Goal: Information Seeking & Learning: Learn about a topic

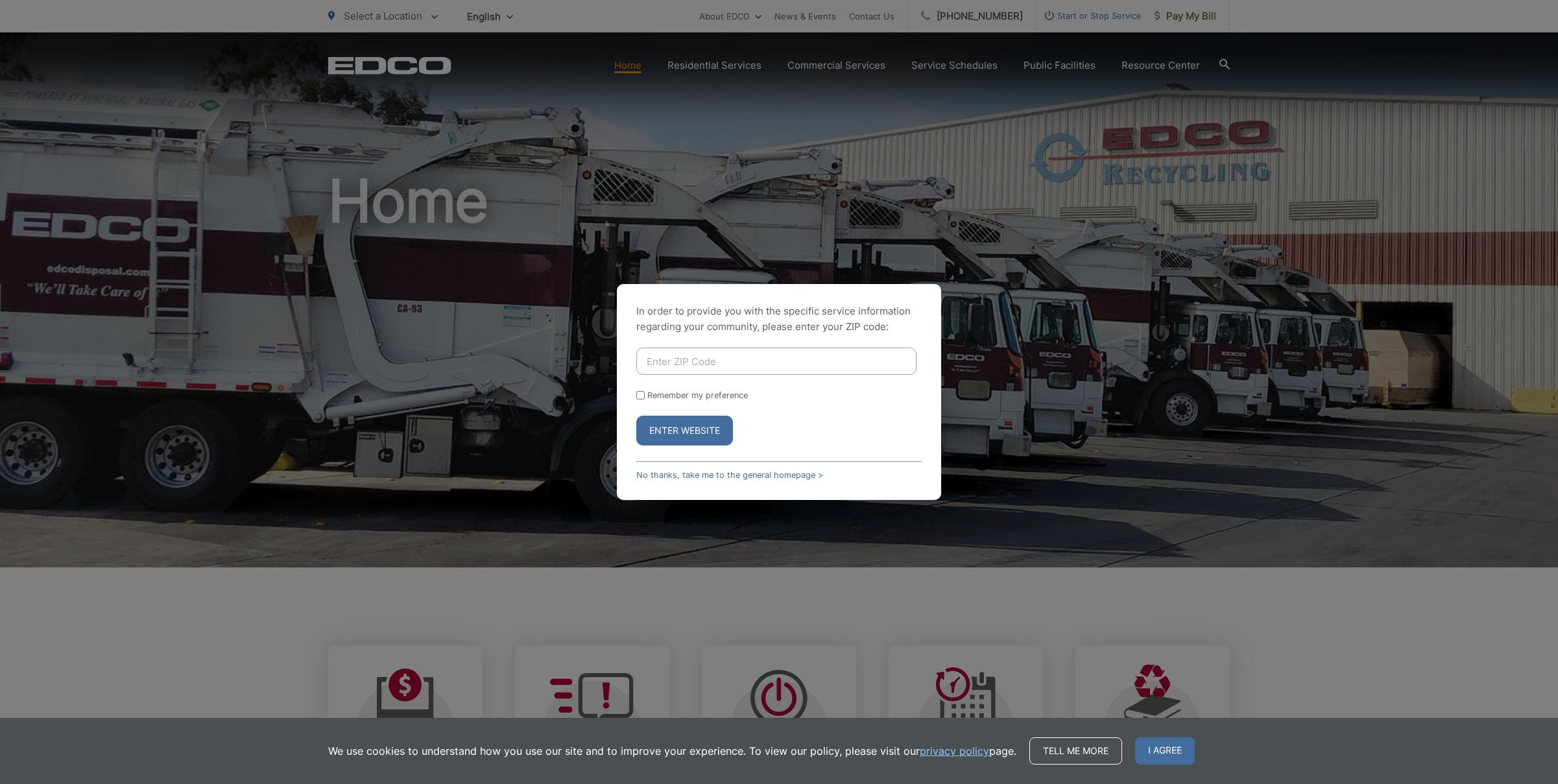
click at [724, 361] on input "Enter ZIP Code" at bounding box center [776, 361] width 280 height 28
type input "92021"
click at [699, 427] on button "Enter Website" at bounding box center [684, 430] width 96 height 30
click at [640, 375] on input "[GEOGRAPHIC_DATA]" at bounding box center [640, 375] width 8 height 8
radio input "true"
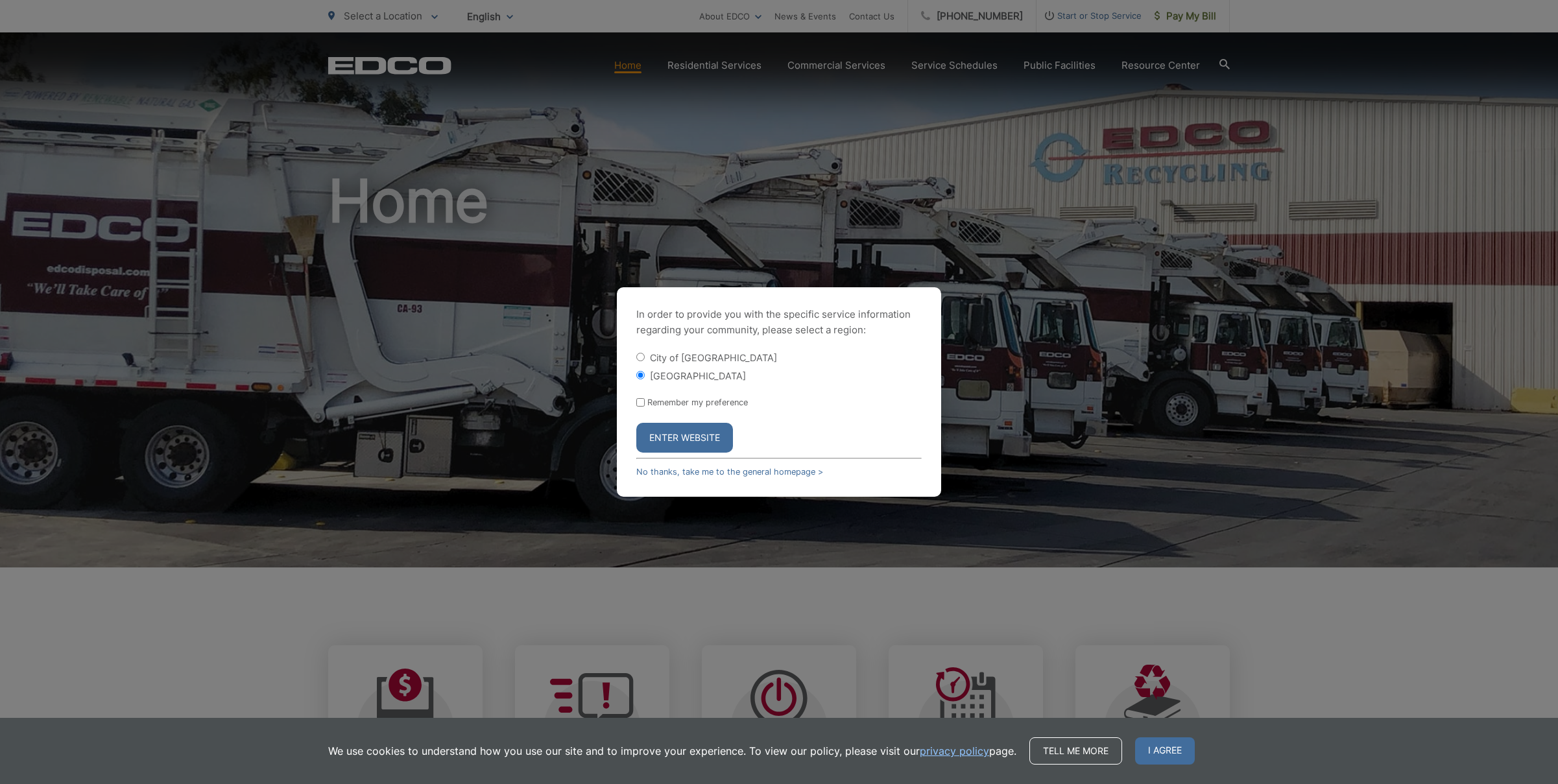
click at [687, 436] on button "Enter Website" at bounding box center [684, 437] width 96 height 30
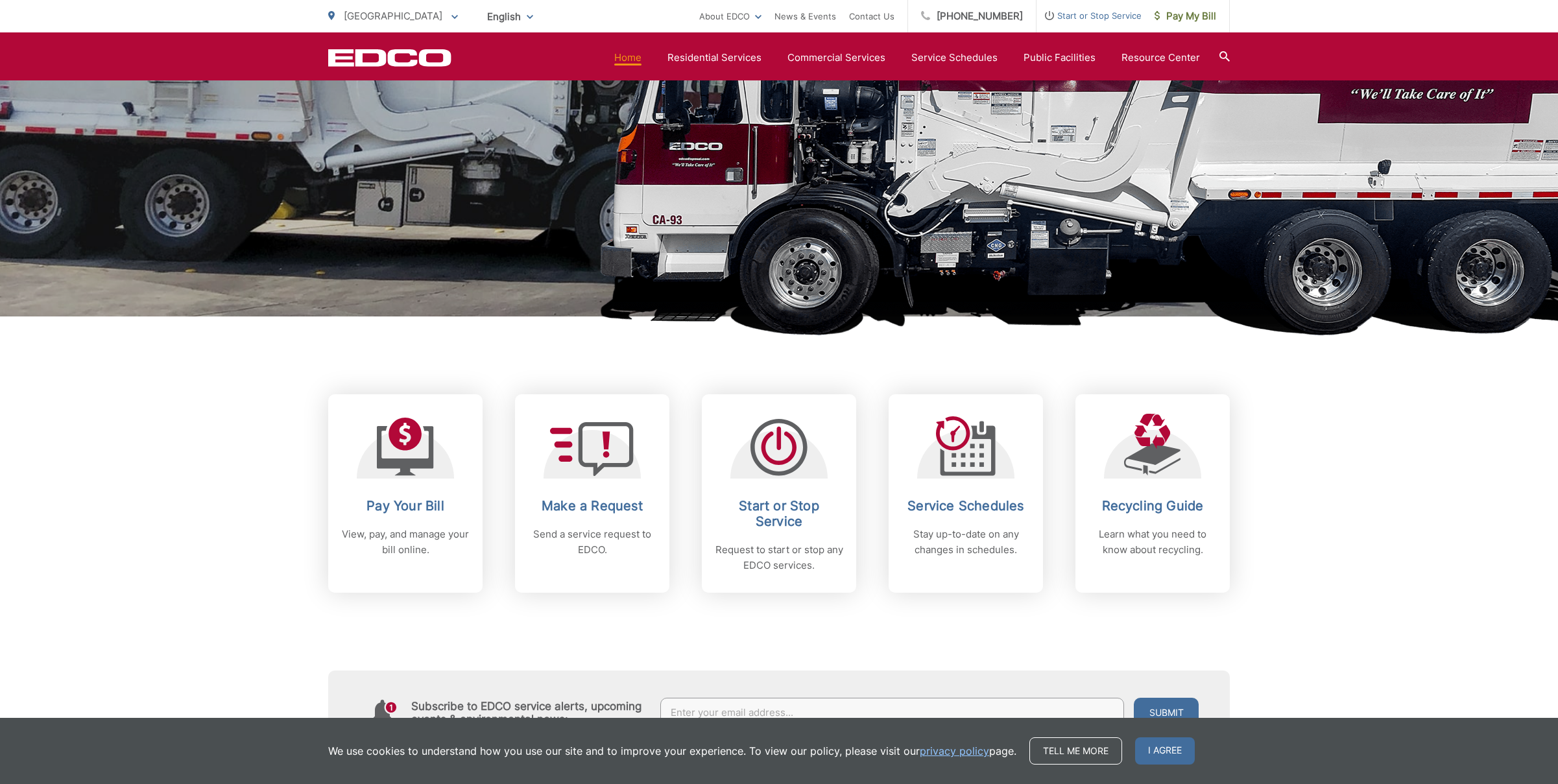
scroll to position [241, 0]
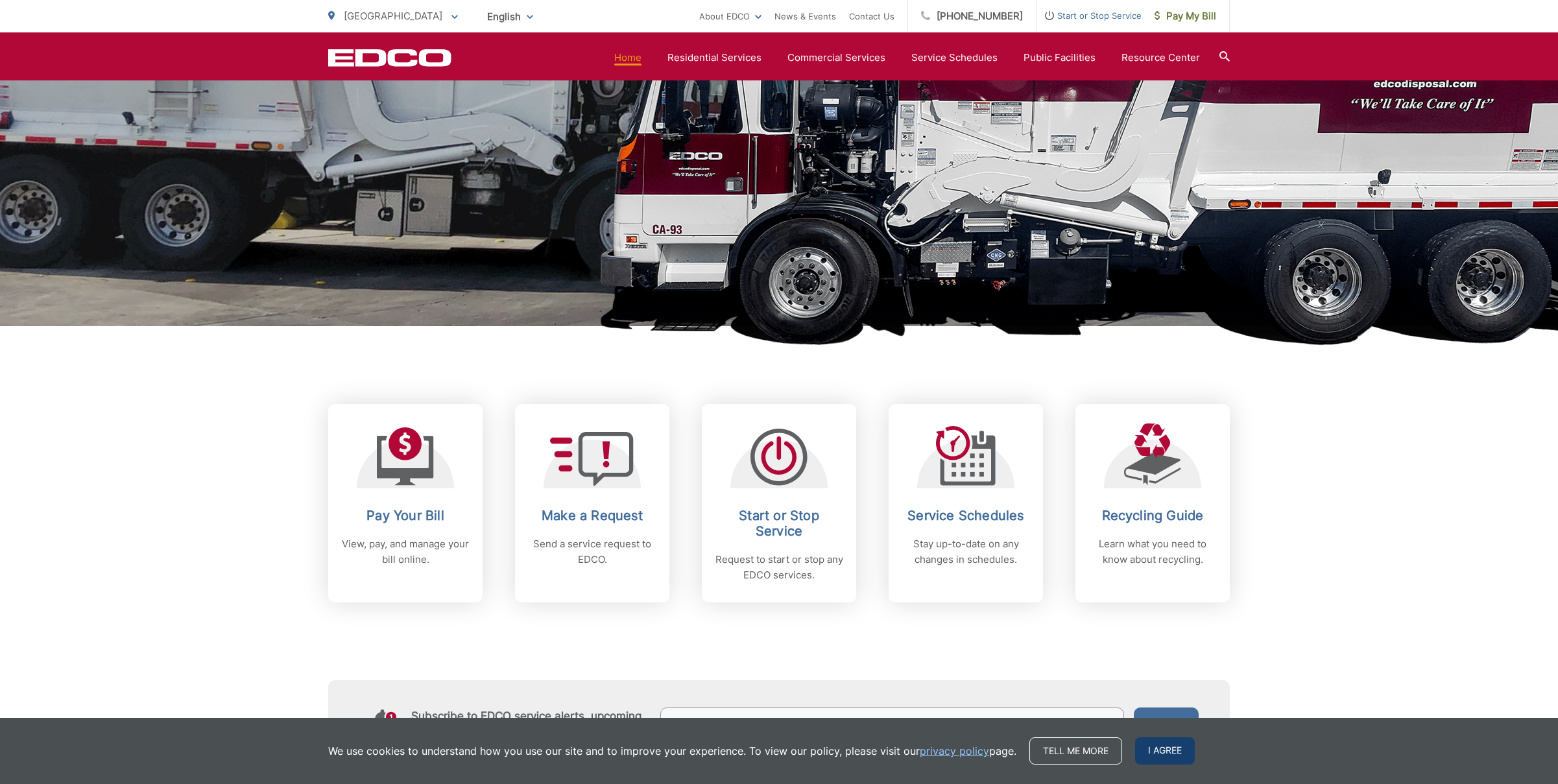
click at [1154, 741] on span "I agree" at bounding box center [1164, 751] width 60 height 28
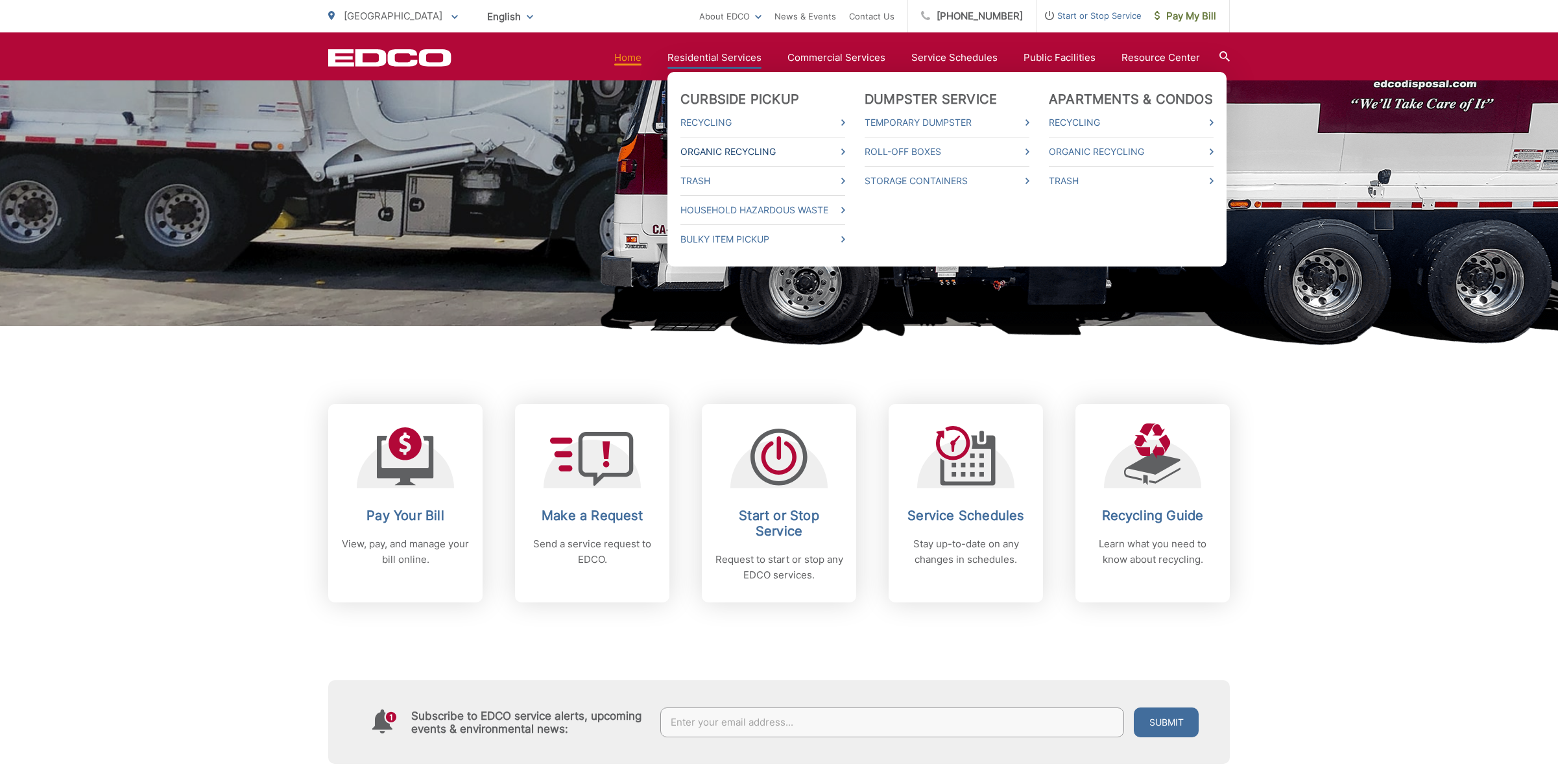
click at [755, 149] on link "Organic Recycling" at bounding box center [762, 151] width 165 height 16
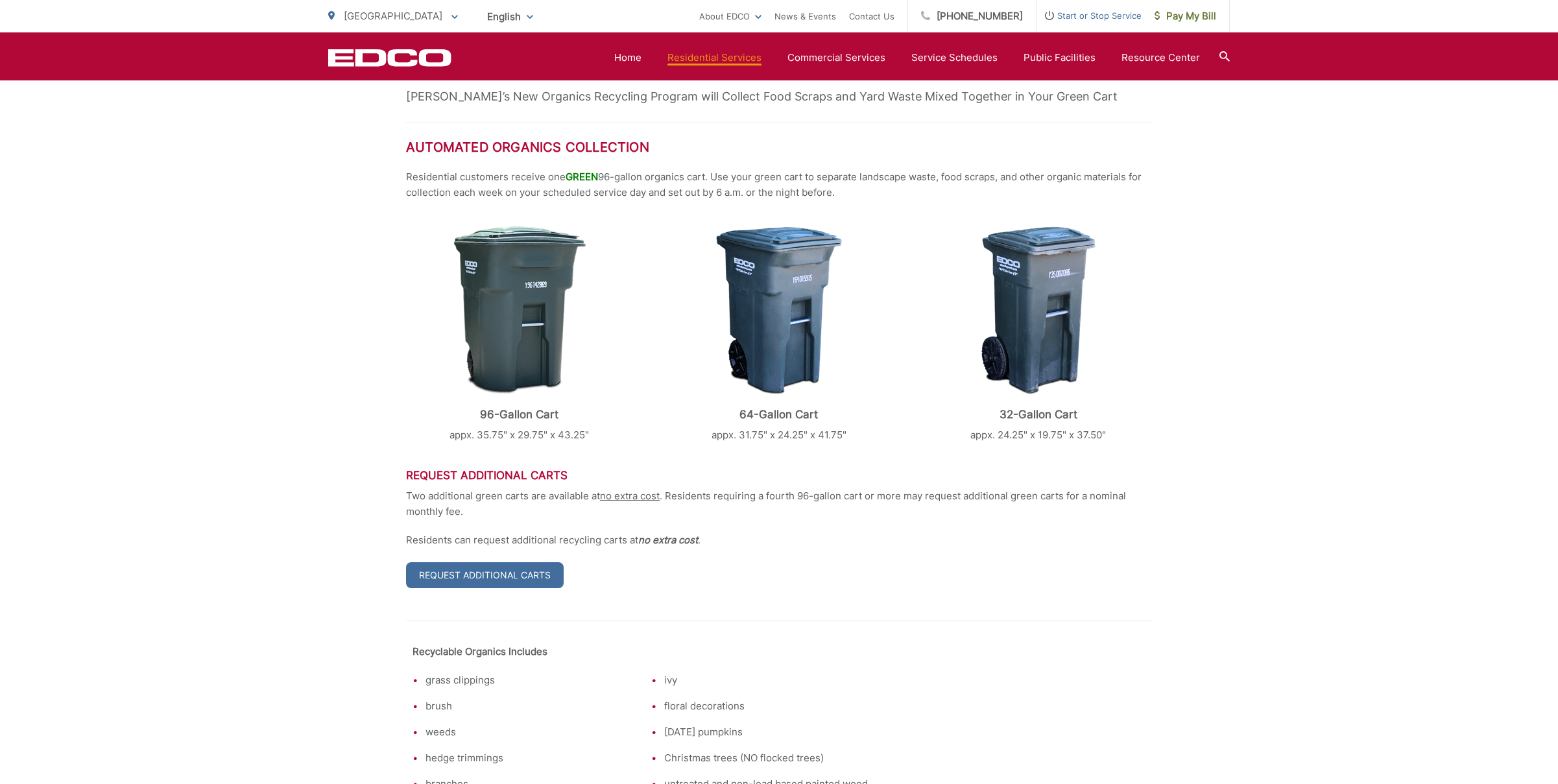
scroll to position [307, 0]
click at [1222, 55] on icon at bounding box center [1224, 56] width 10 height 10
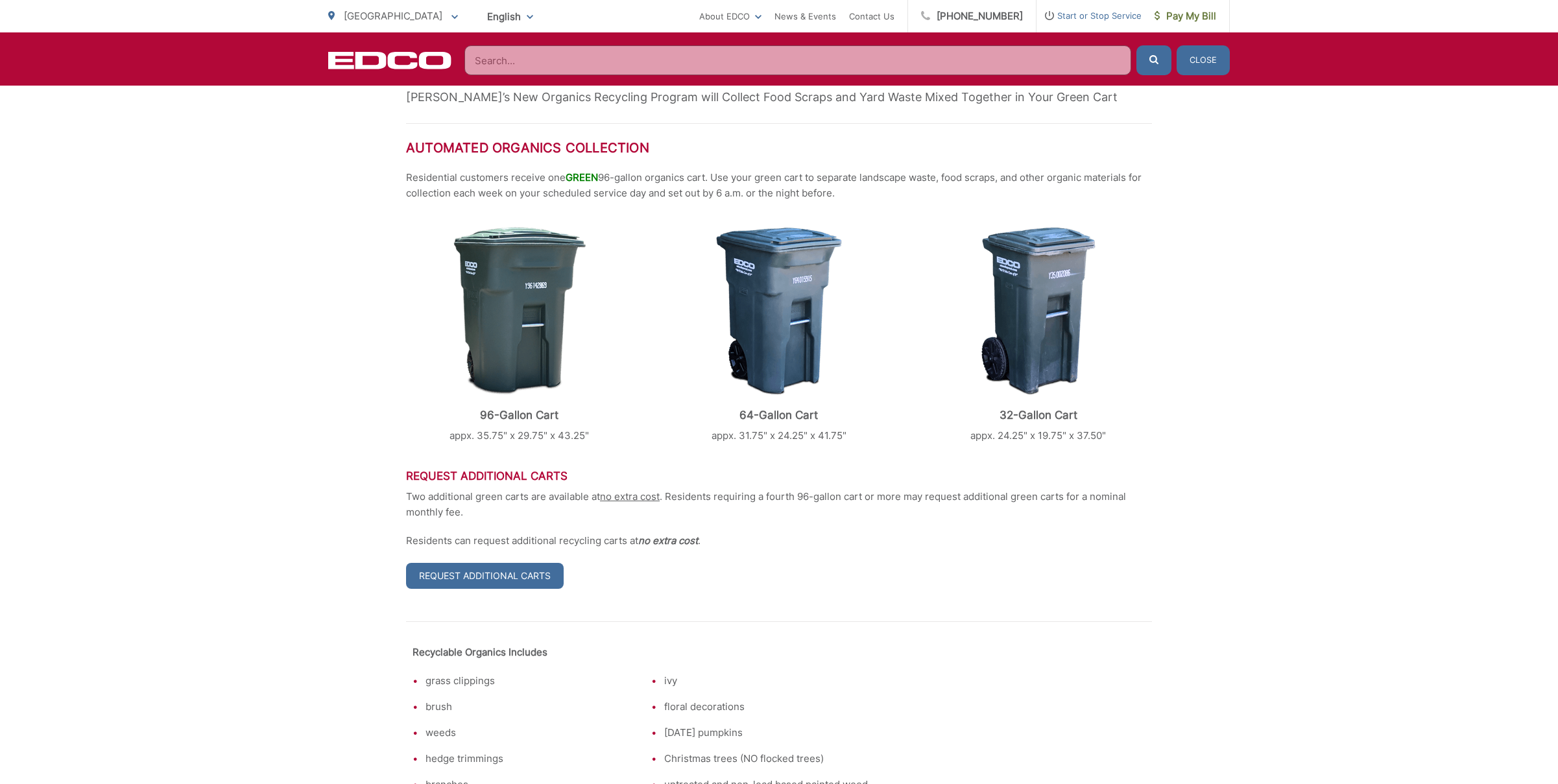
click at [746, 66] on input "Search" at bounding box center [797, 60] width 666 height 30
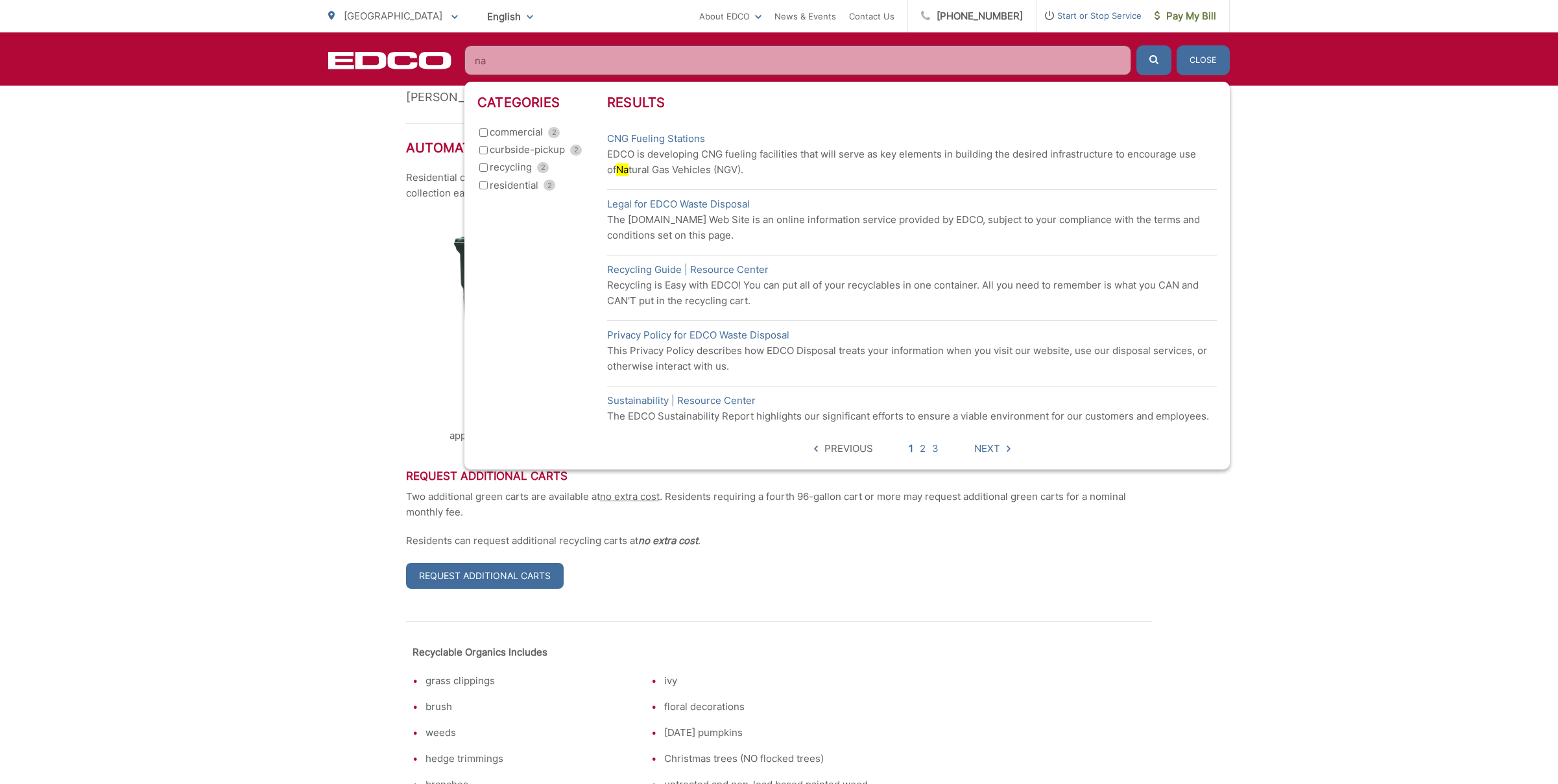
type input "n"
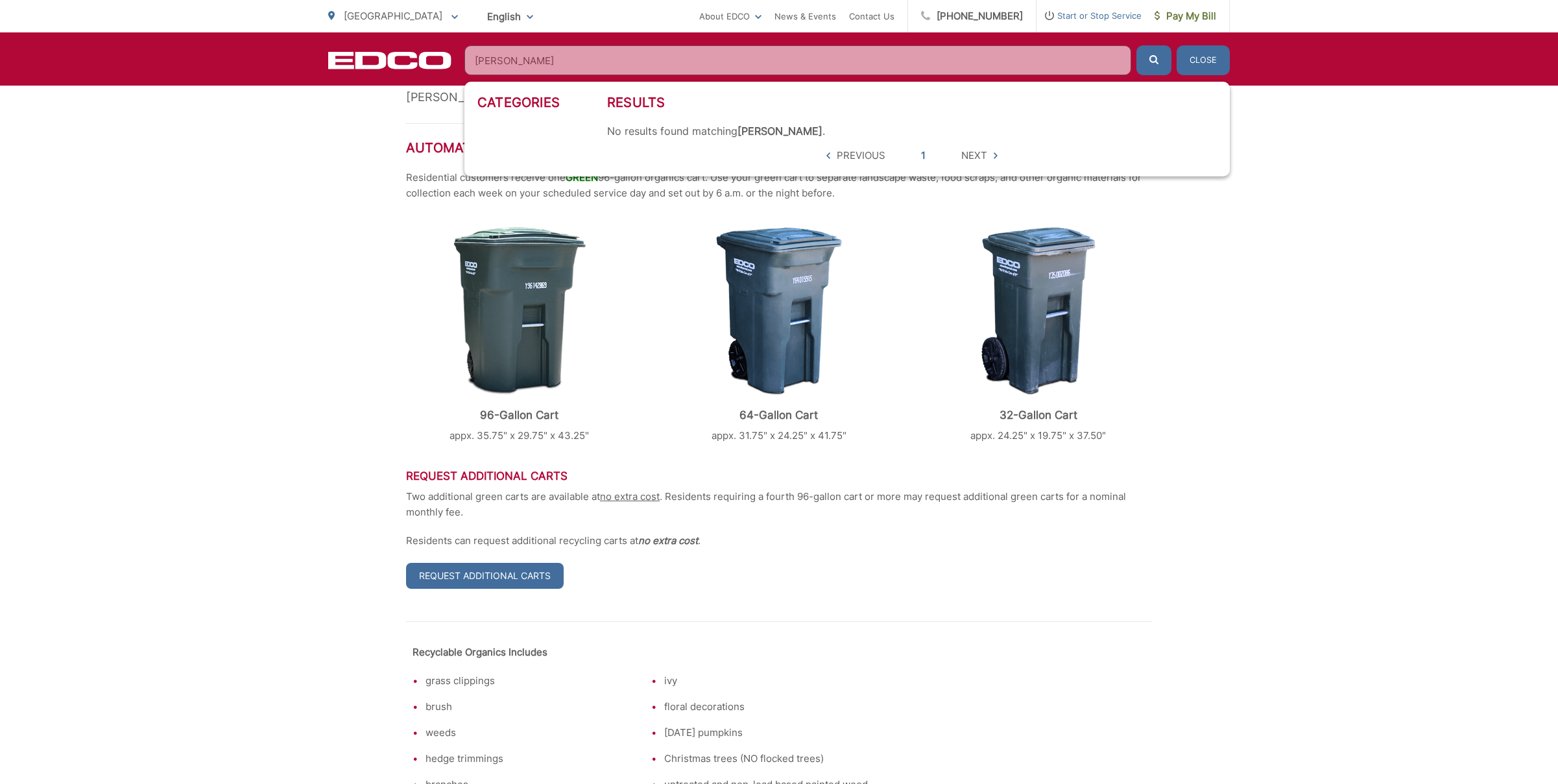
type input "manure bin"
click at [1136, 45] on button "submit" at bounding box center [1153, 60] width 35 height 30
click at [1203, 54] on button "Close" at bounding box center [1203, 60] width 53 height 30
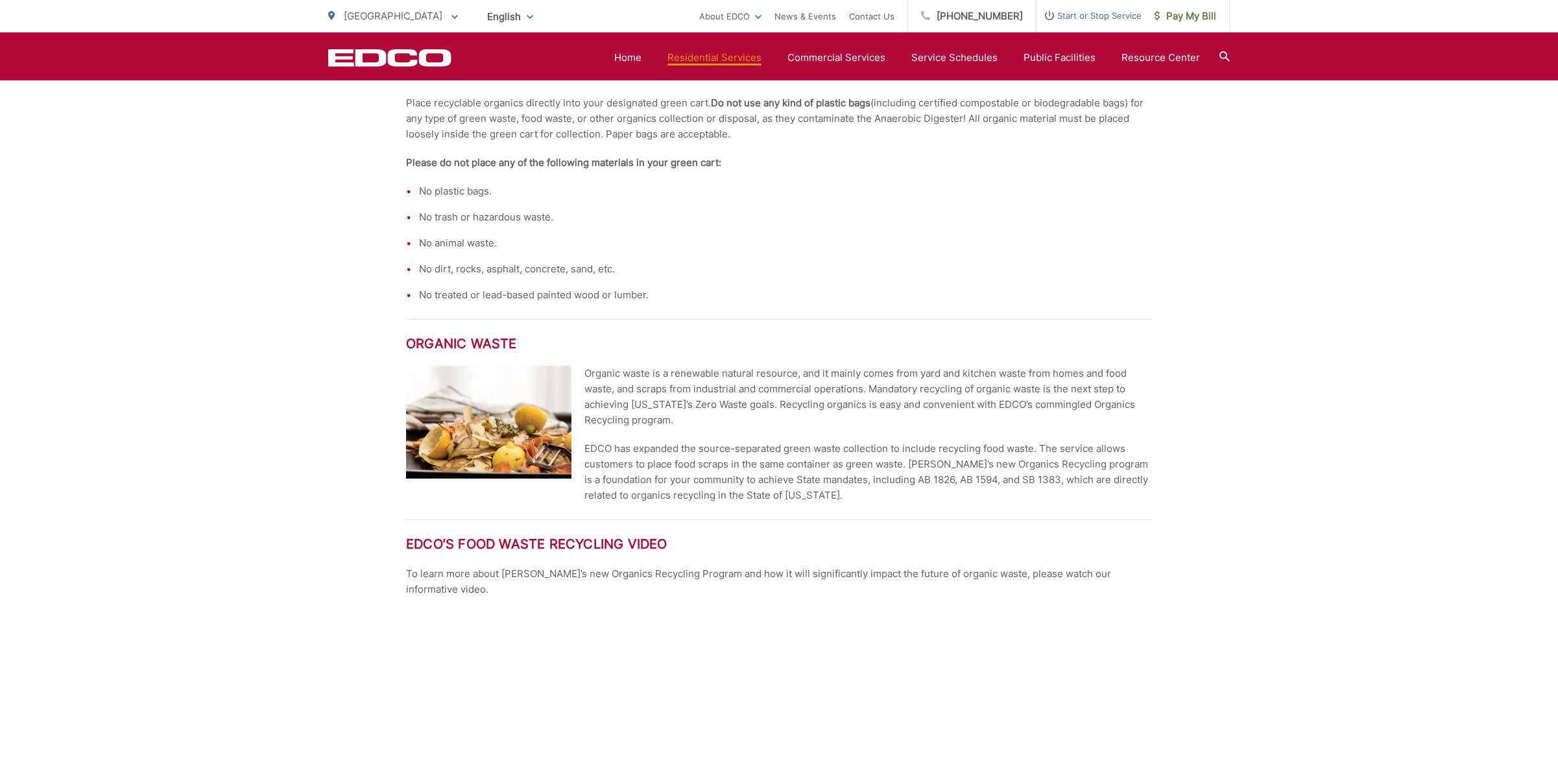
scroll to position [0, 0]
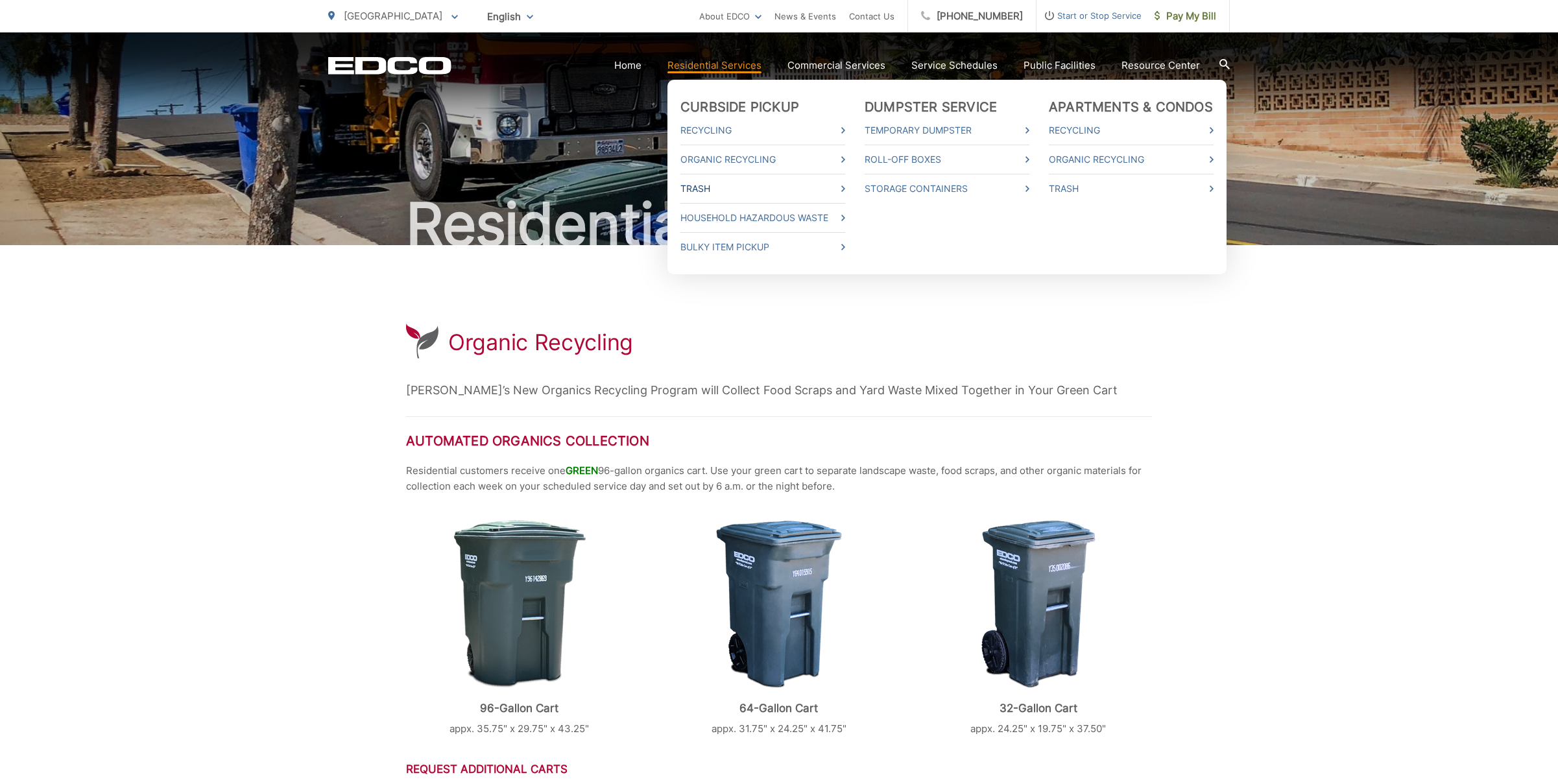
click at [710, 189] on link "Trash" at bounding box center [762, 189] width 165 height 16
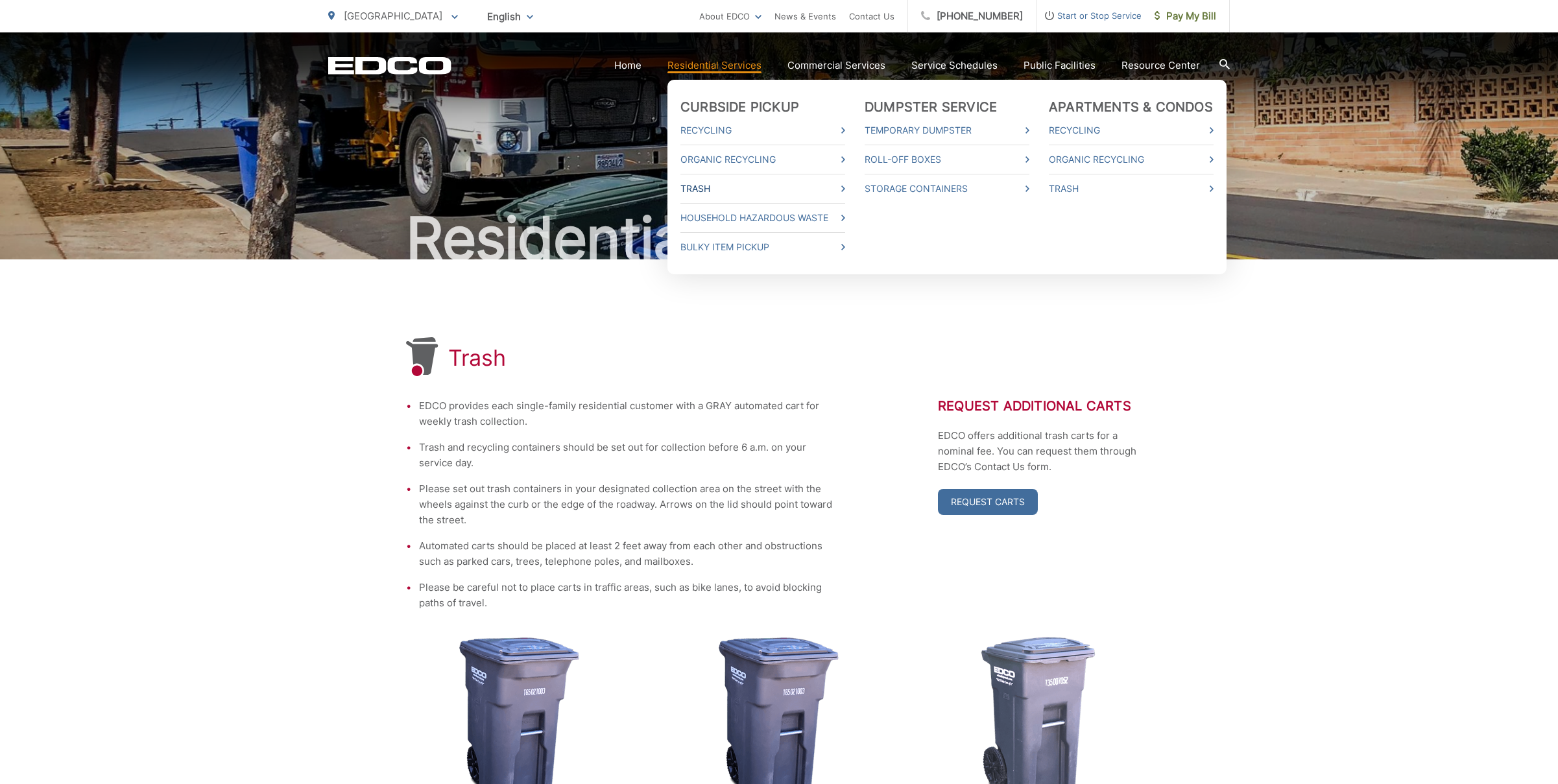
click at [704, 187] on link "Trash" at bounding box center [762, 189] width 165 height 16
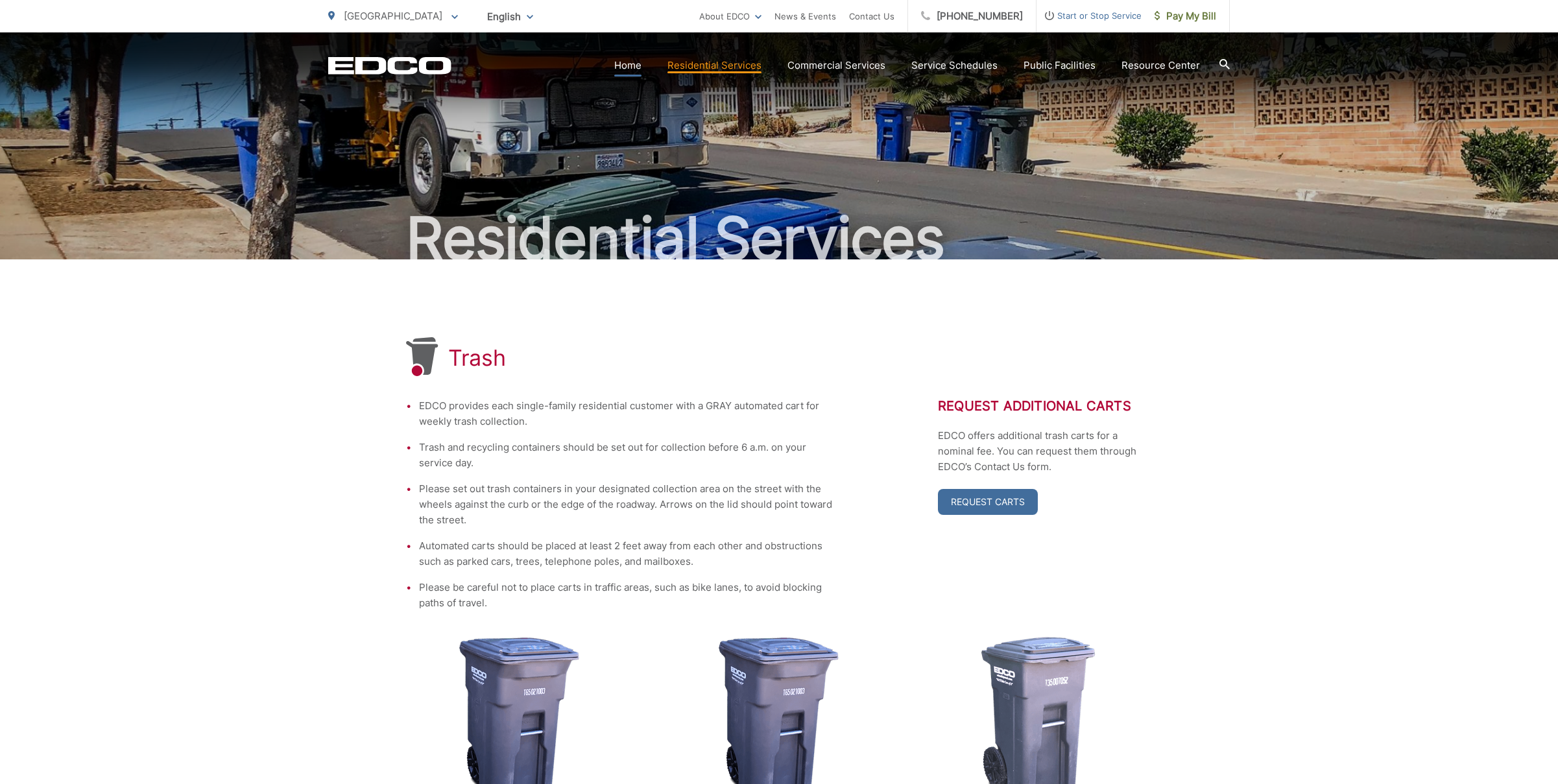
click at [636, 63] on link "Home" at bounding box center [628, 65] width 28 height 16
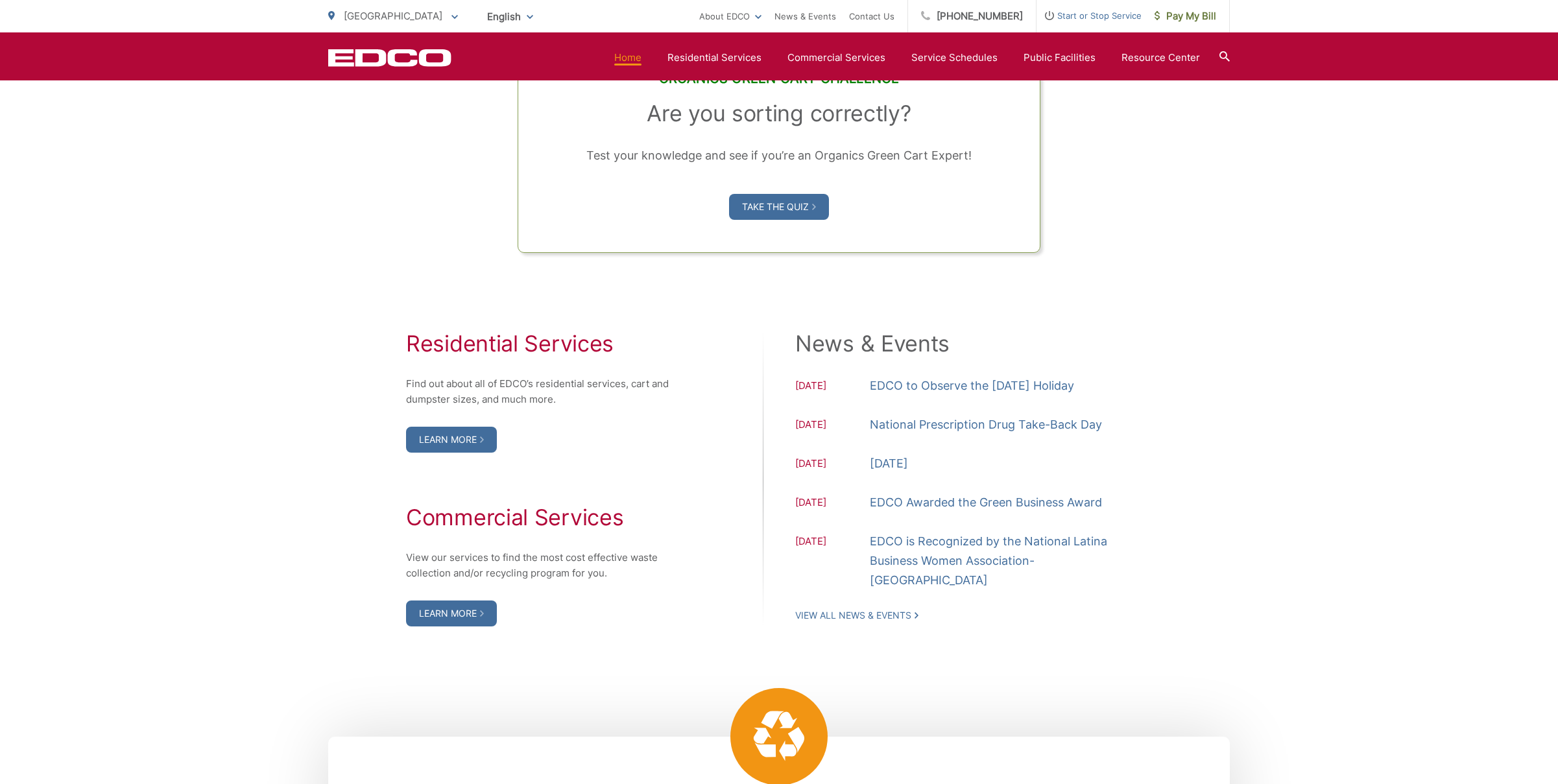
scroll to position [1130, 0]
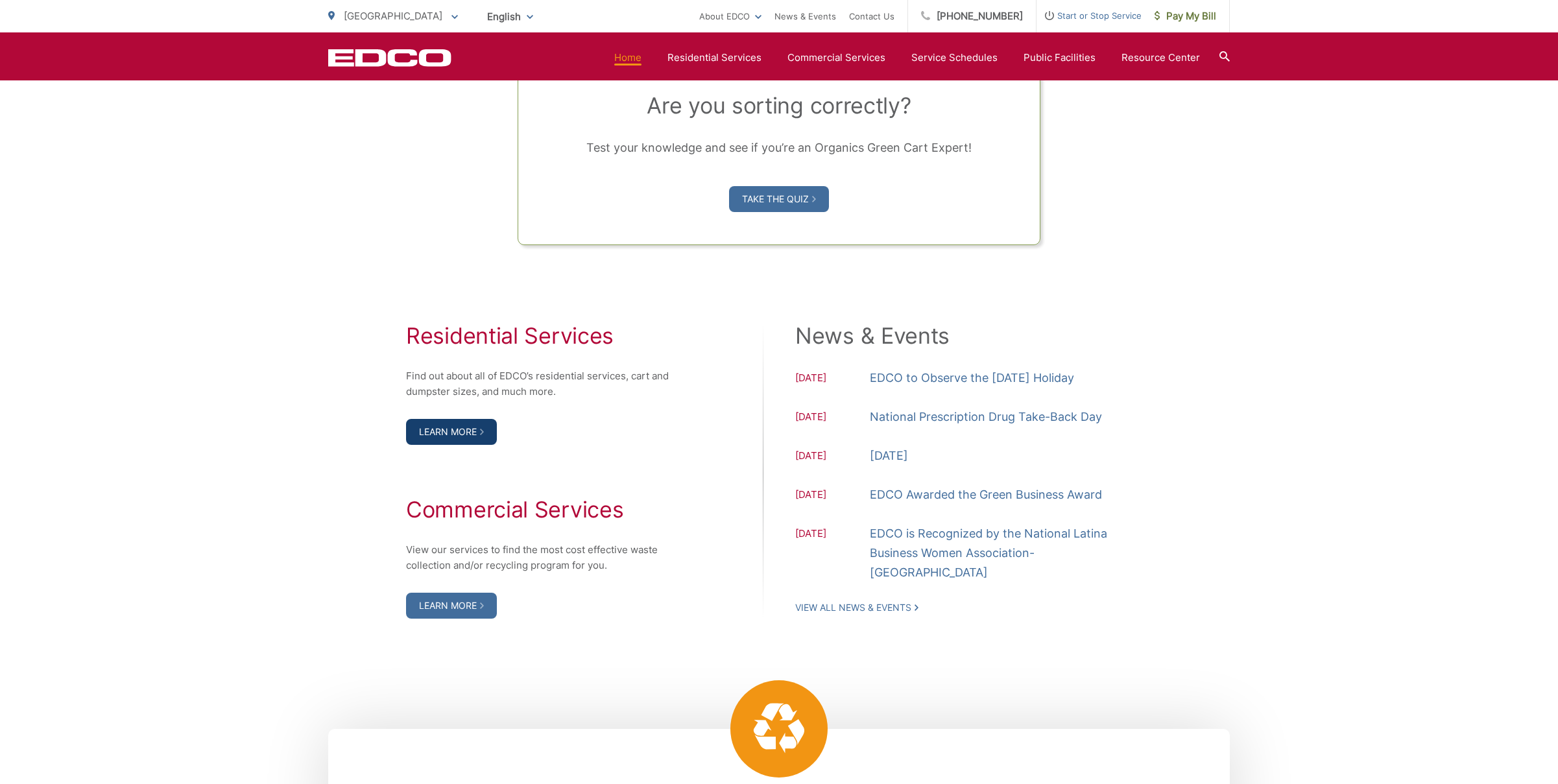
click at [462, 434] on link "Learn More" at bounding box center [452, 432] width 91 height 26
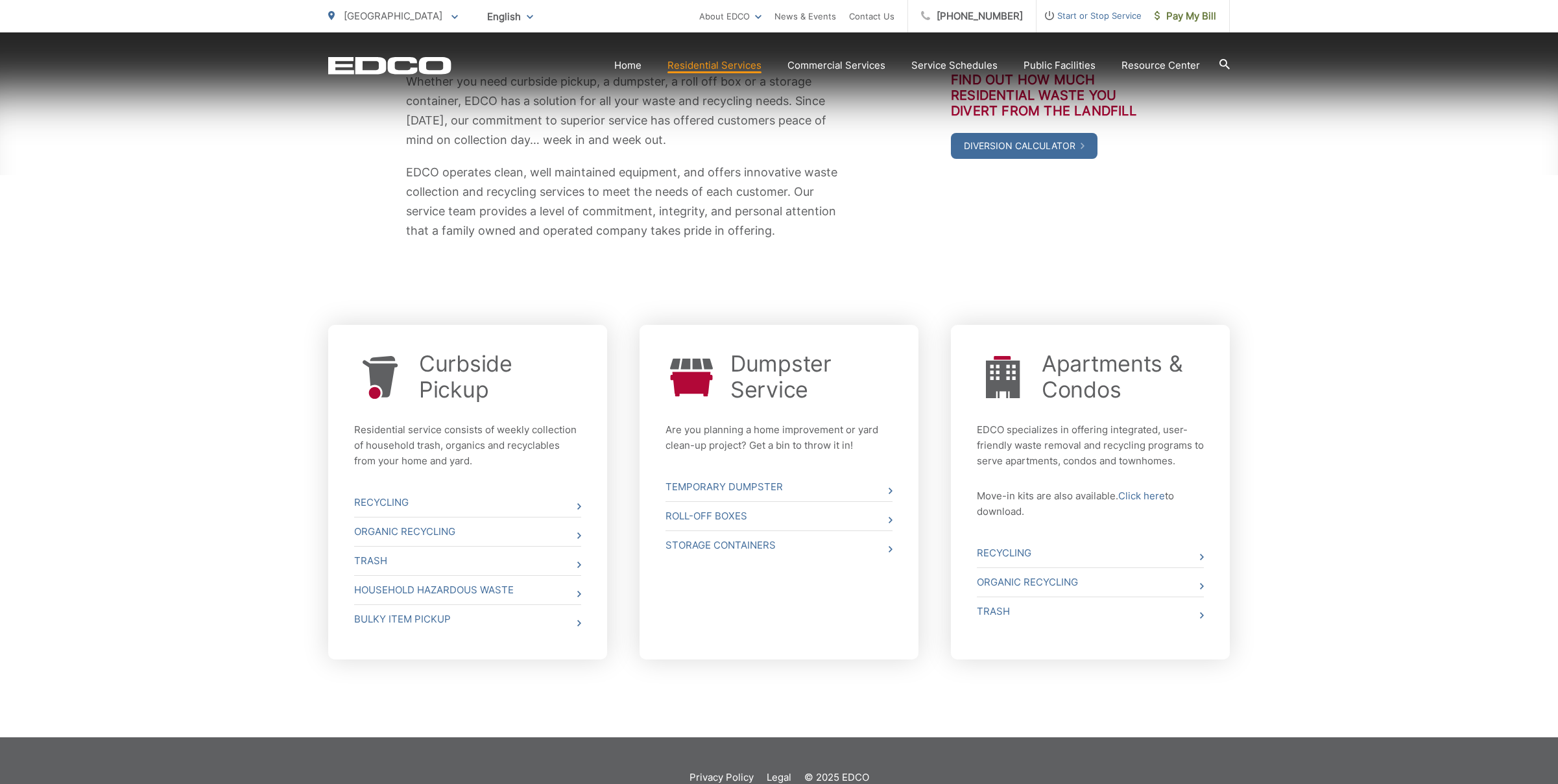
scroll to position [282, 0]
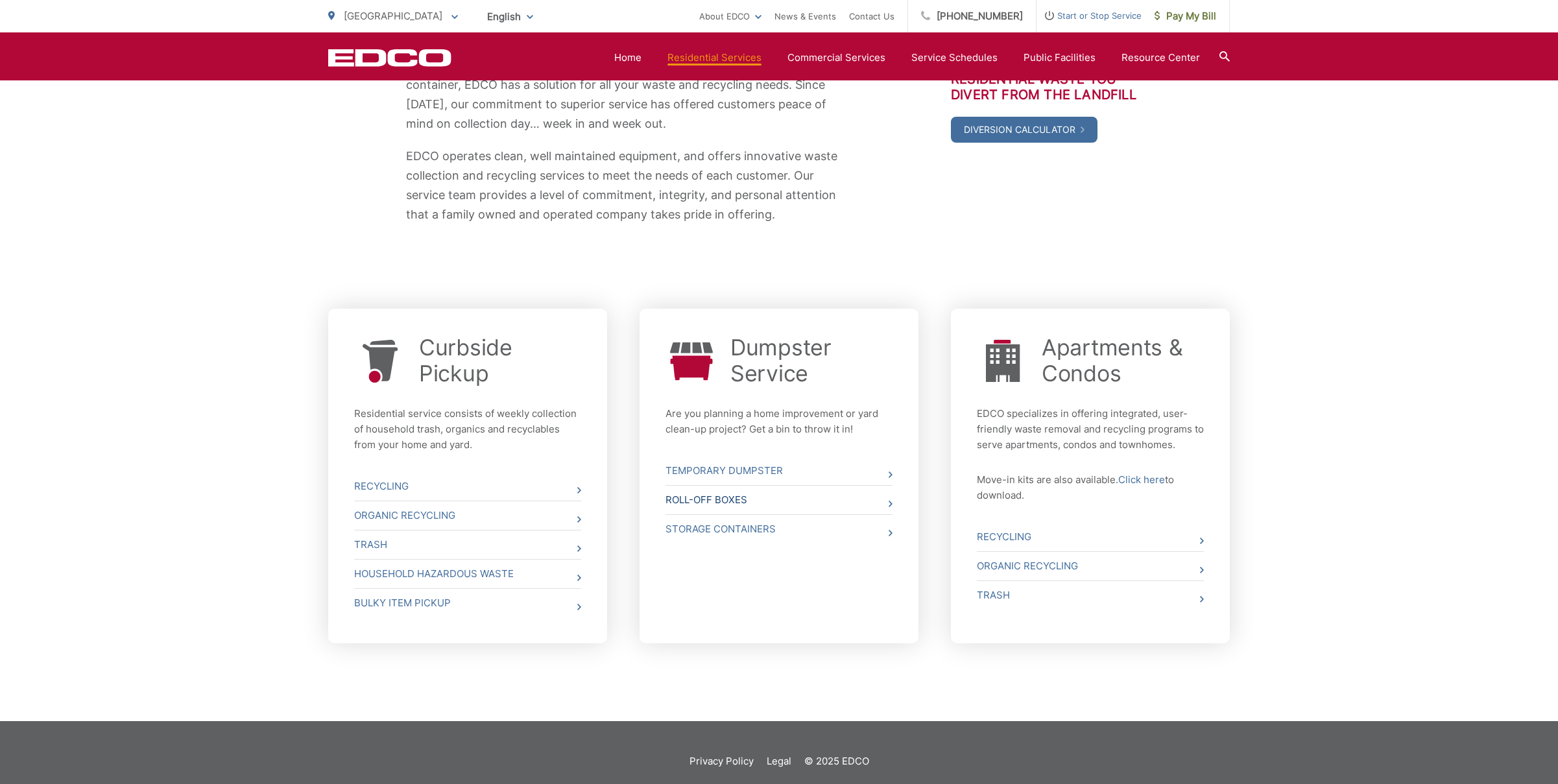
click at [737, 496] on link "Roll-Off Boxes" at bounding box center [779, 500] width 227 height 28
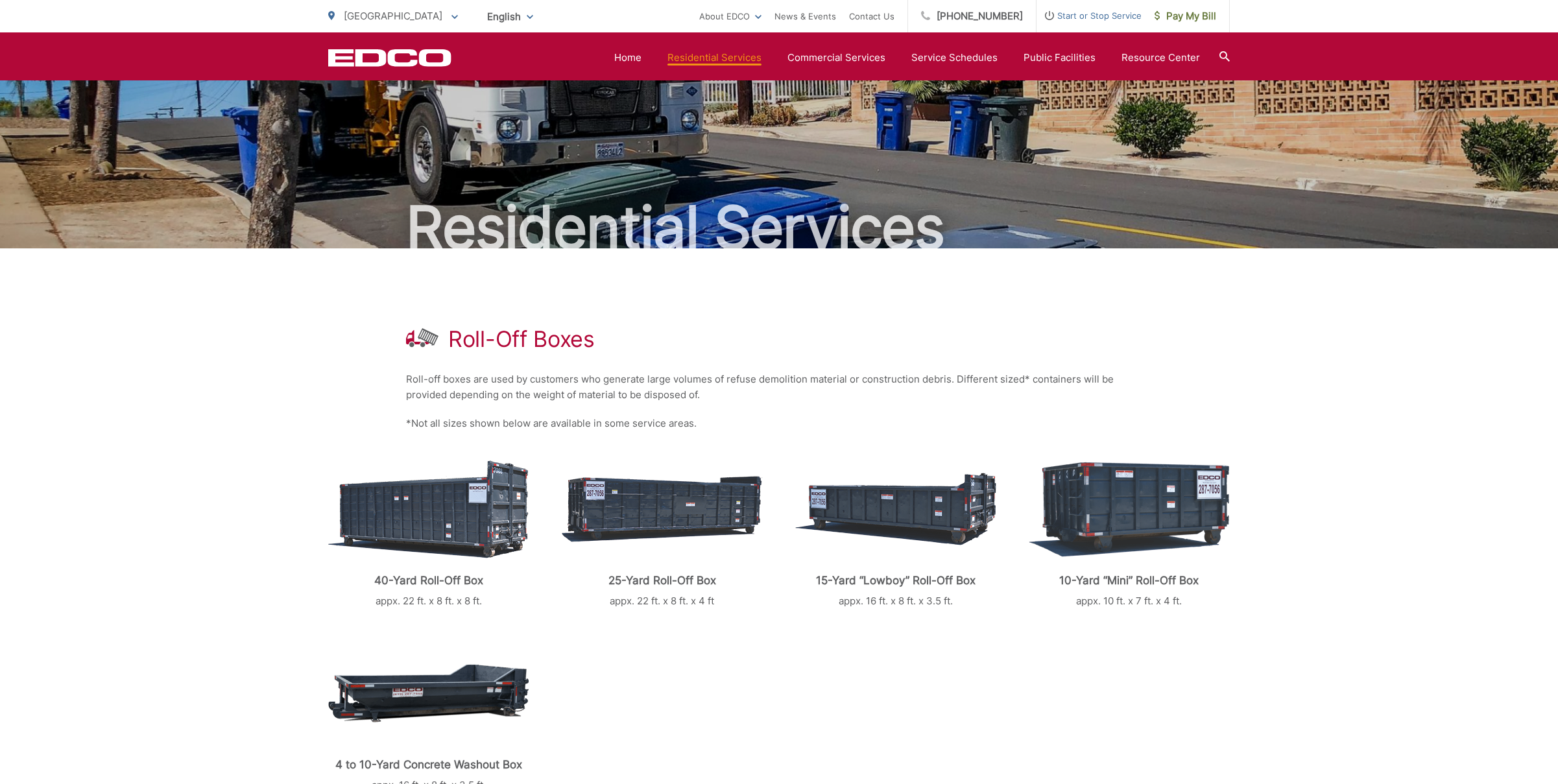
scroll to position [3, 0]
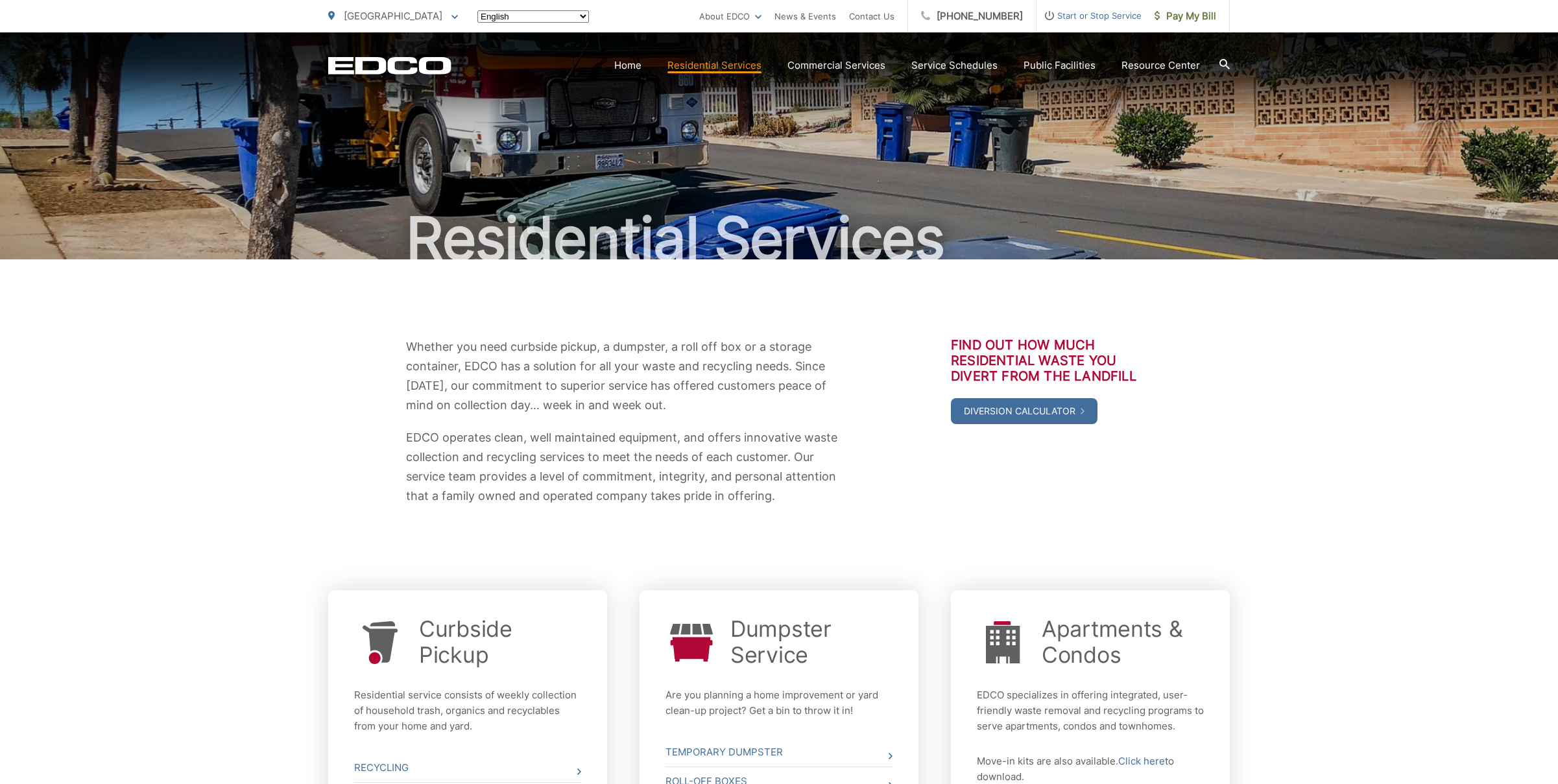
scroll to position [282, 0]
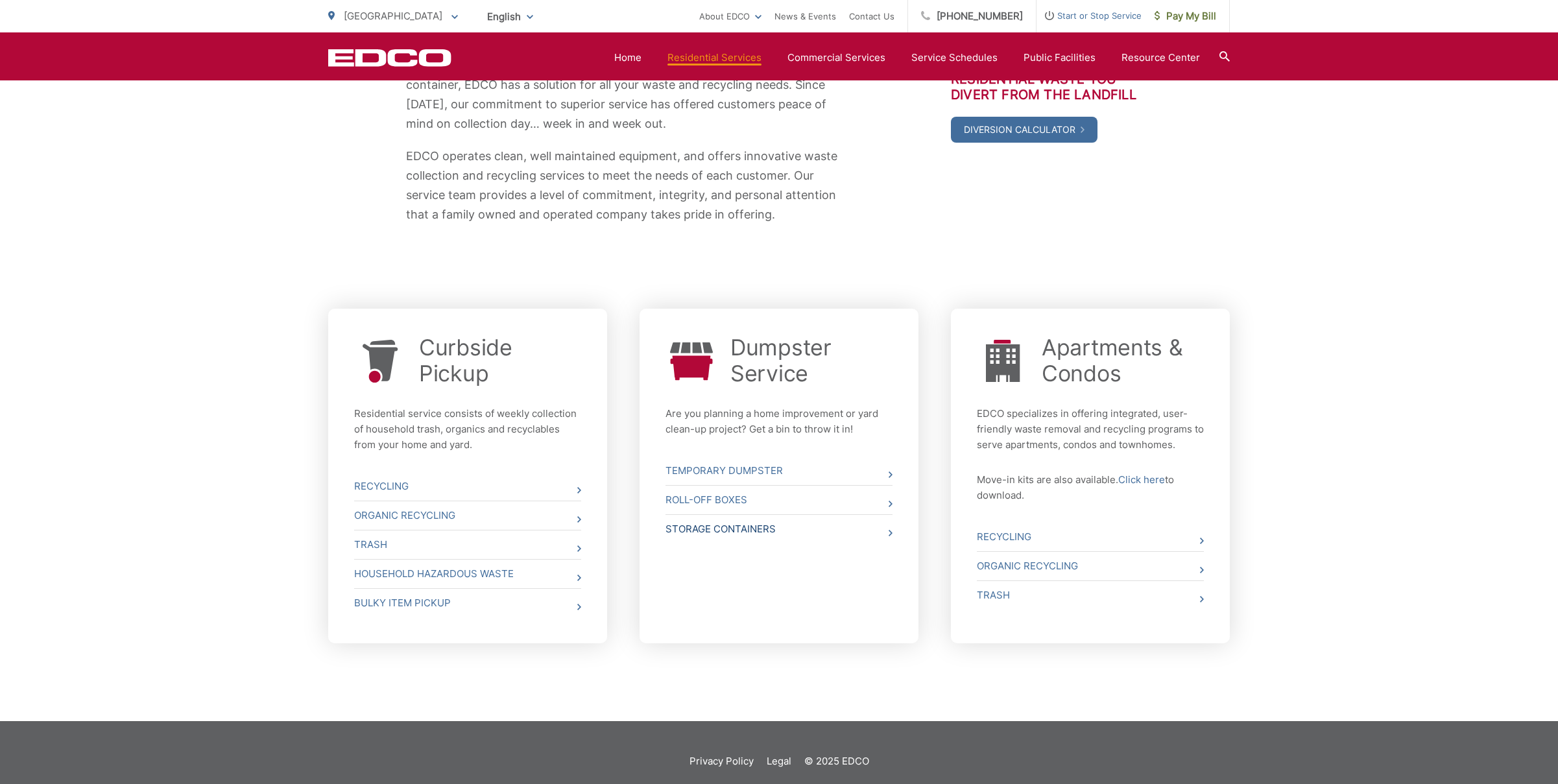
click at [887, 533] on link "Storage Containers" at bounding box center [779, 529] width 227 height 28
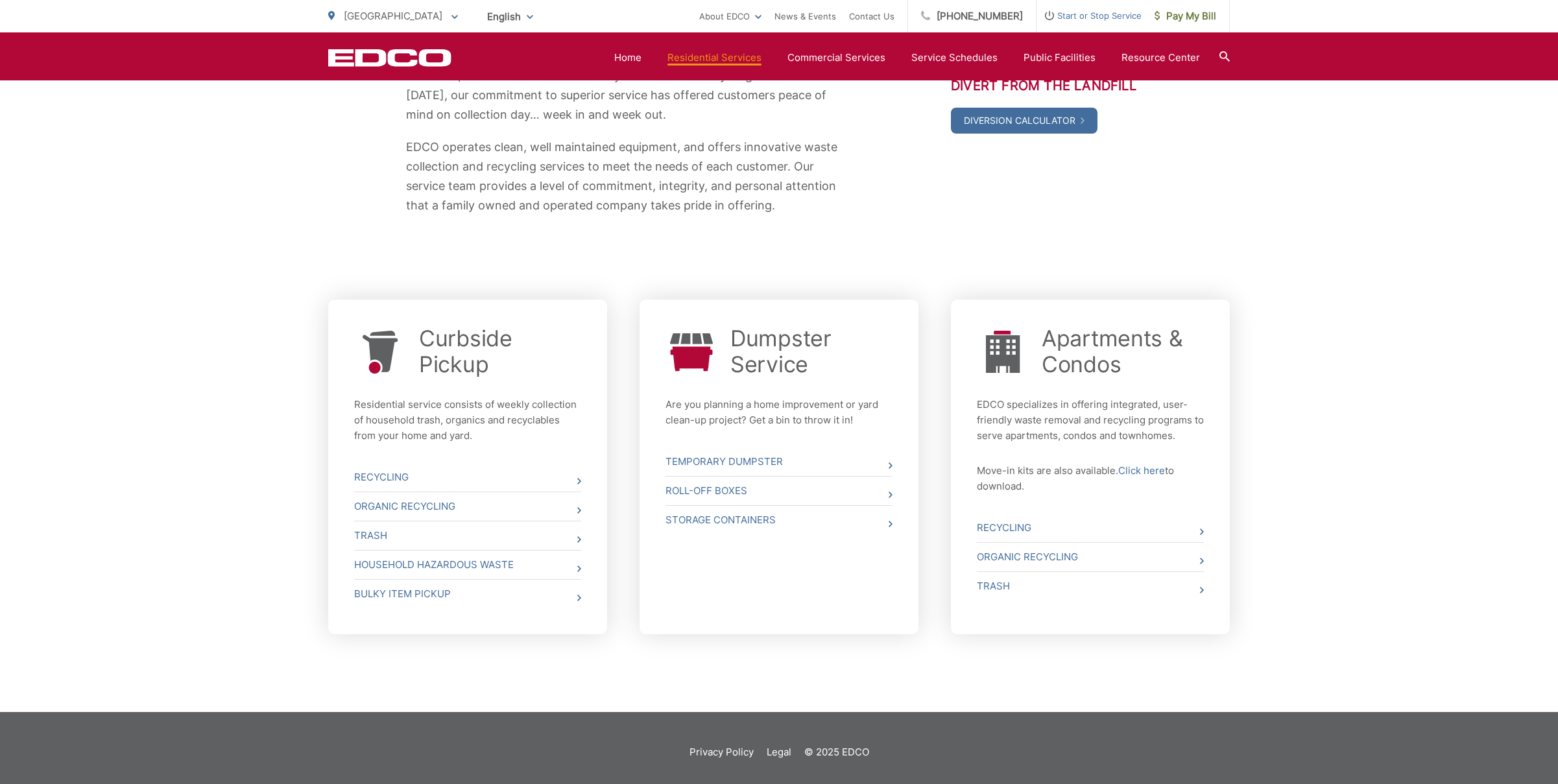
scroll to position [299, 0]
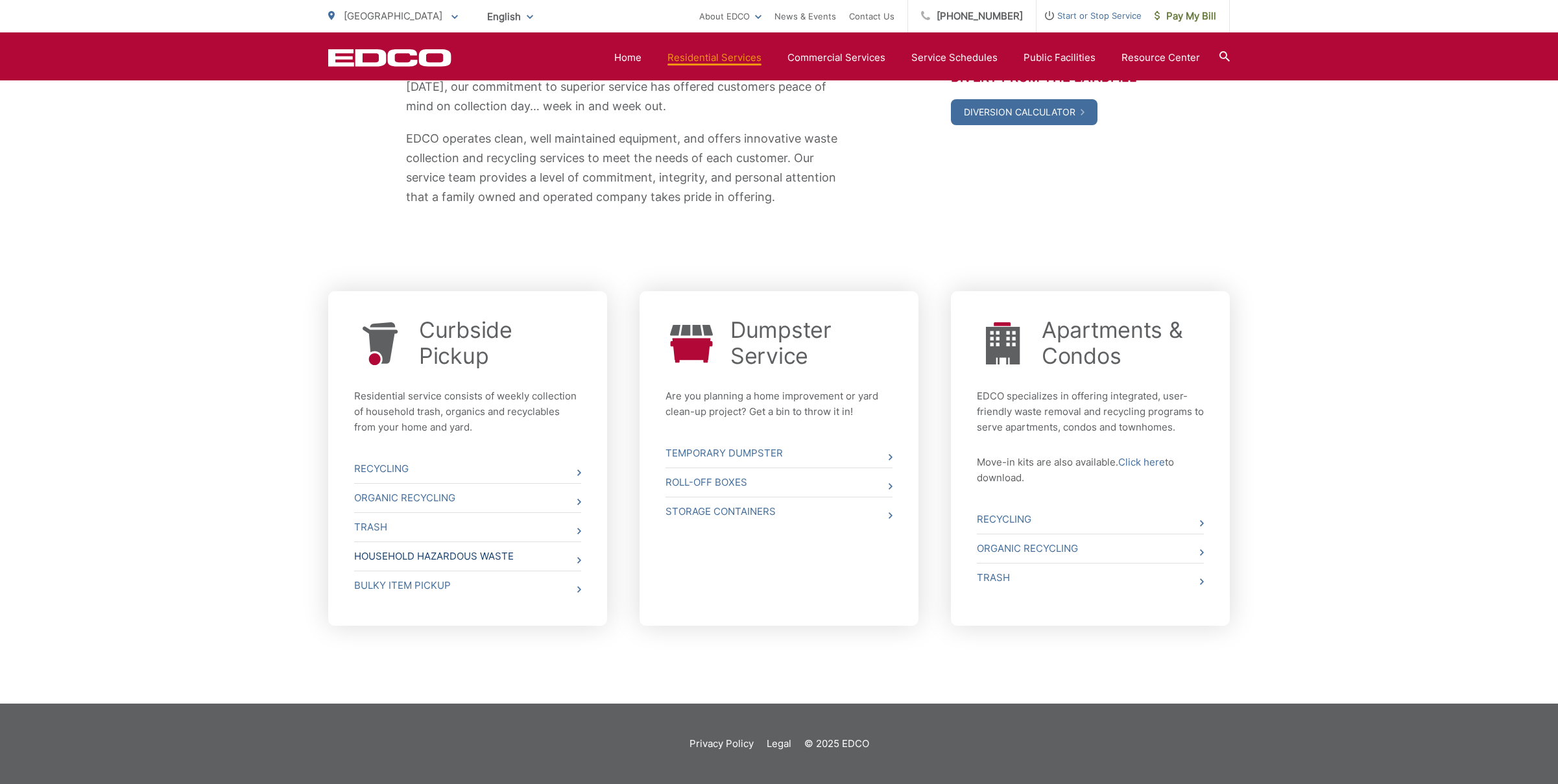
click at [574, 561] on link "Household Hazardous Waste" at bounding box center [467, 555] width 227 height 28
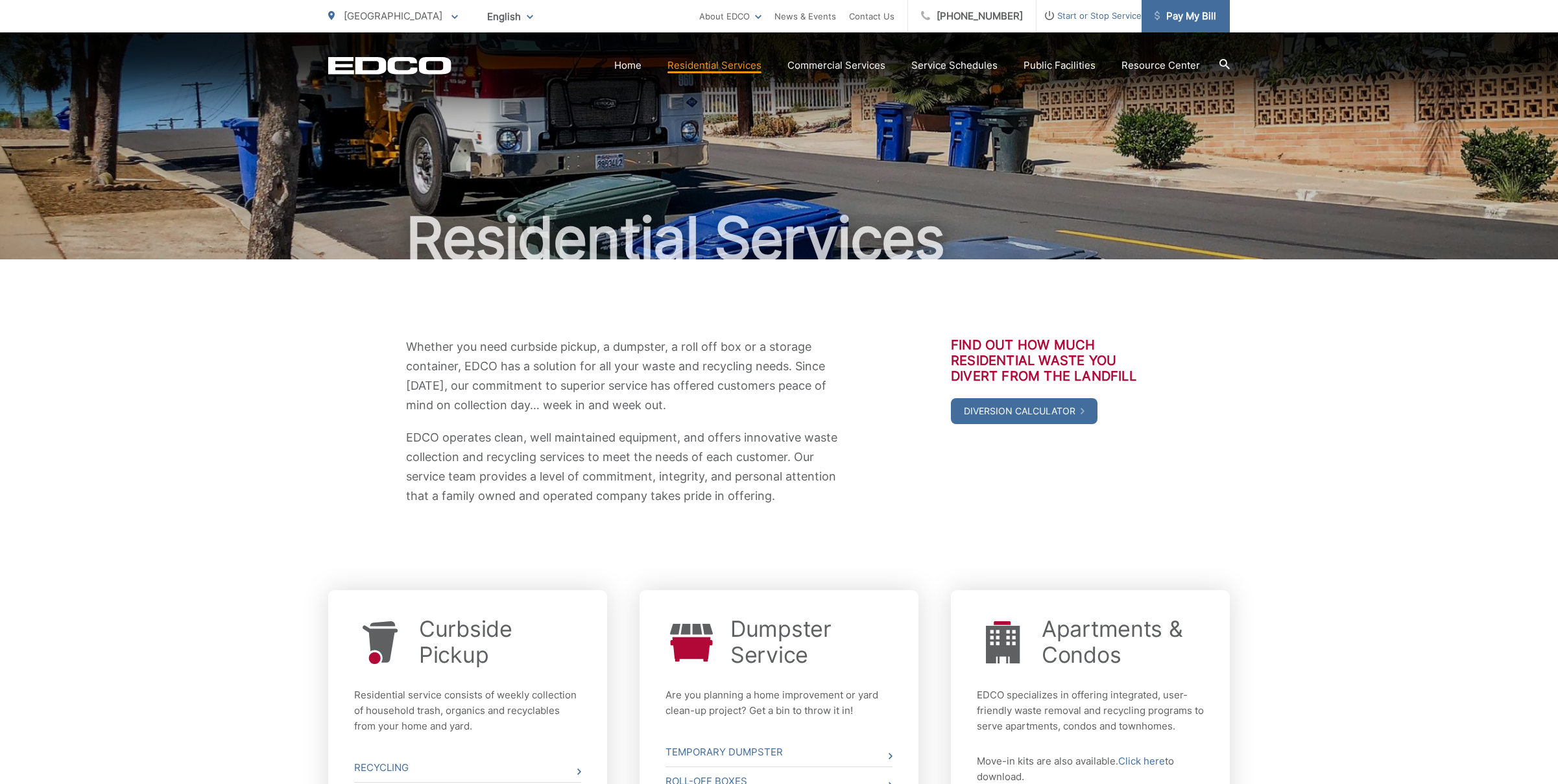
click at [1188, 13] on span "Pay My Bill" at bounding box center [1185, 16] width 61 height 16
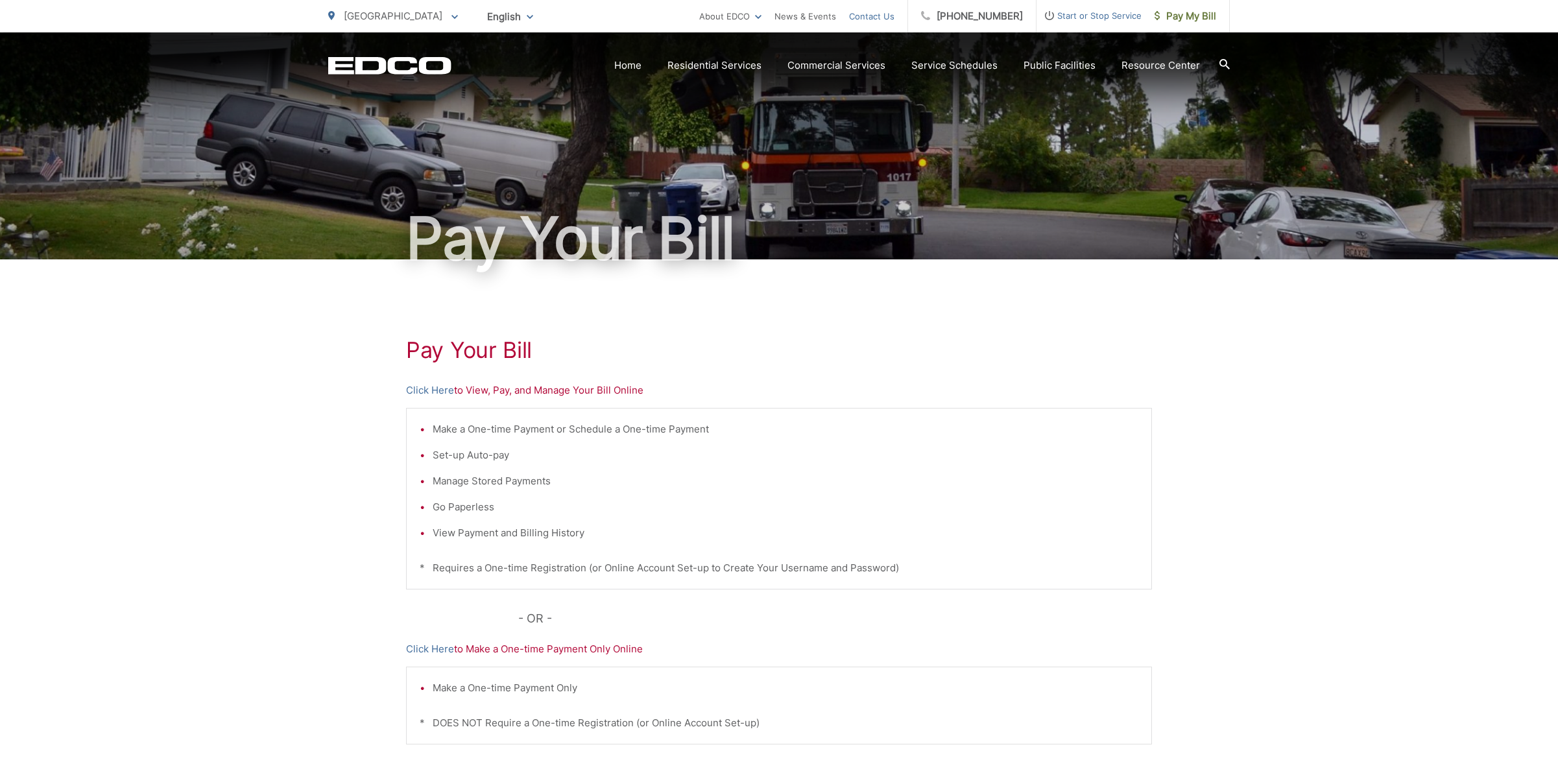
click at [886, 13] on link "Contact Us" at bounding box center [872, 16] width 45 height 16
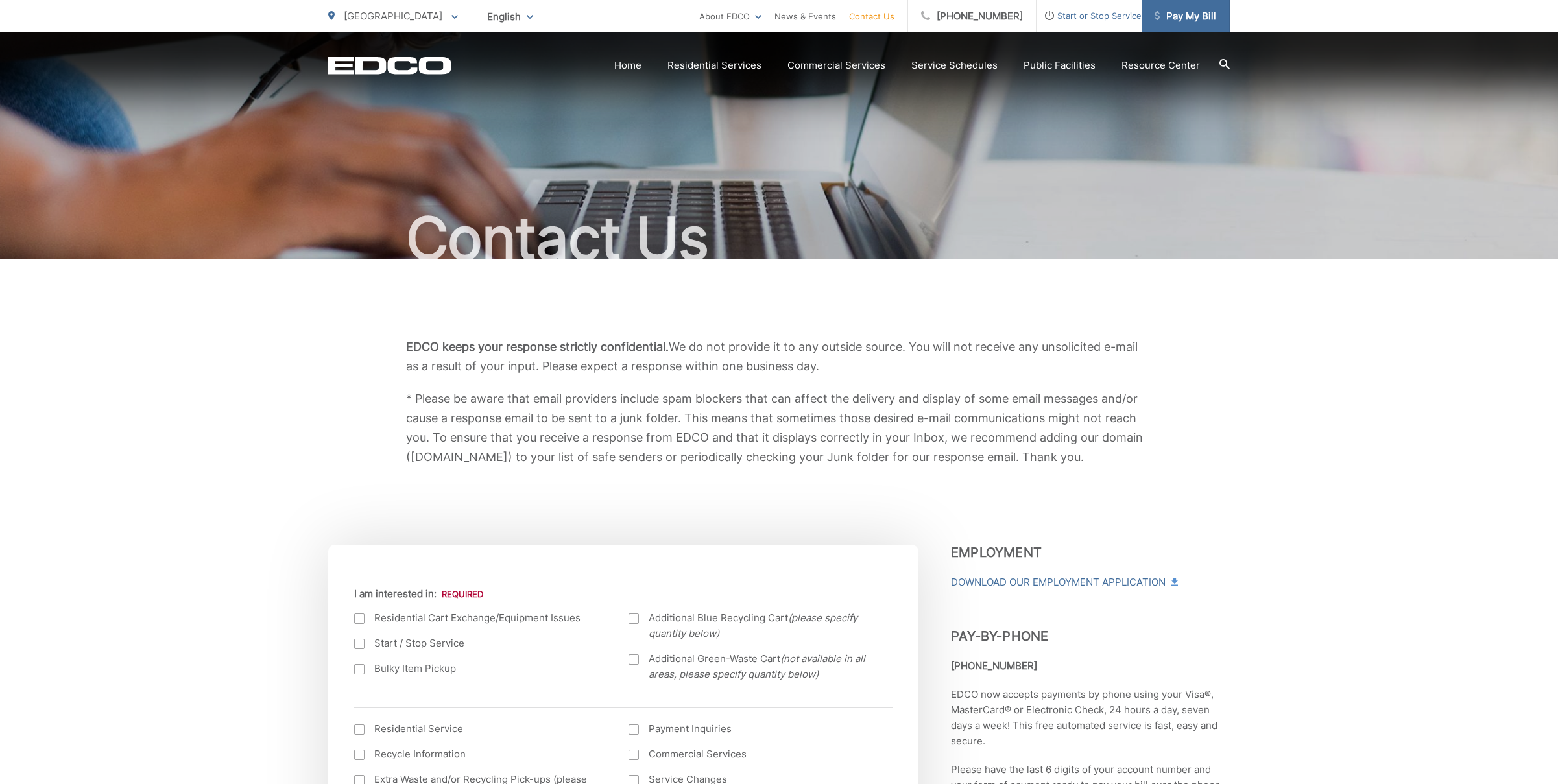
click at [1189, 15] on span "Pay My Bill" at bounding box center [1185, 16] width 61 height 16
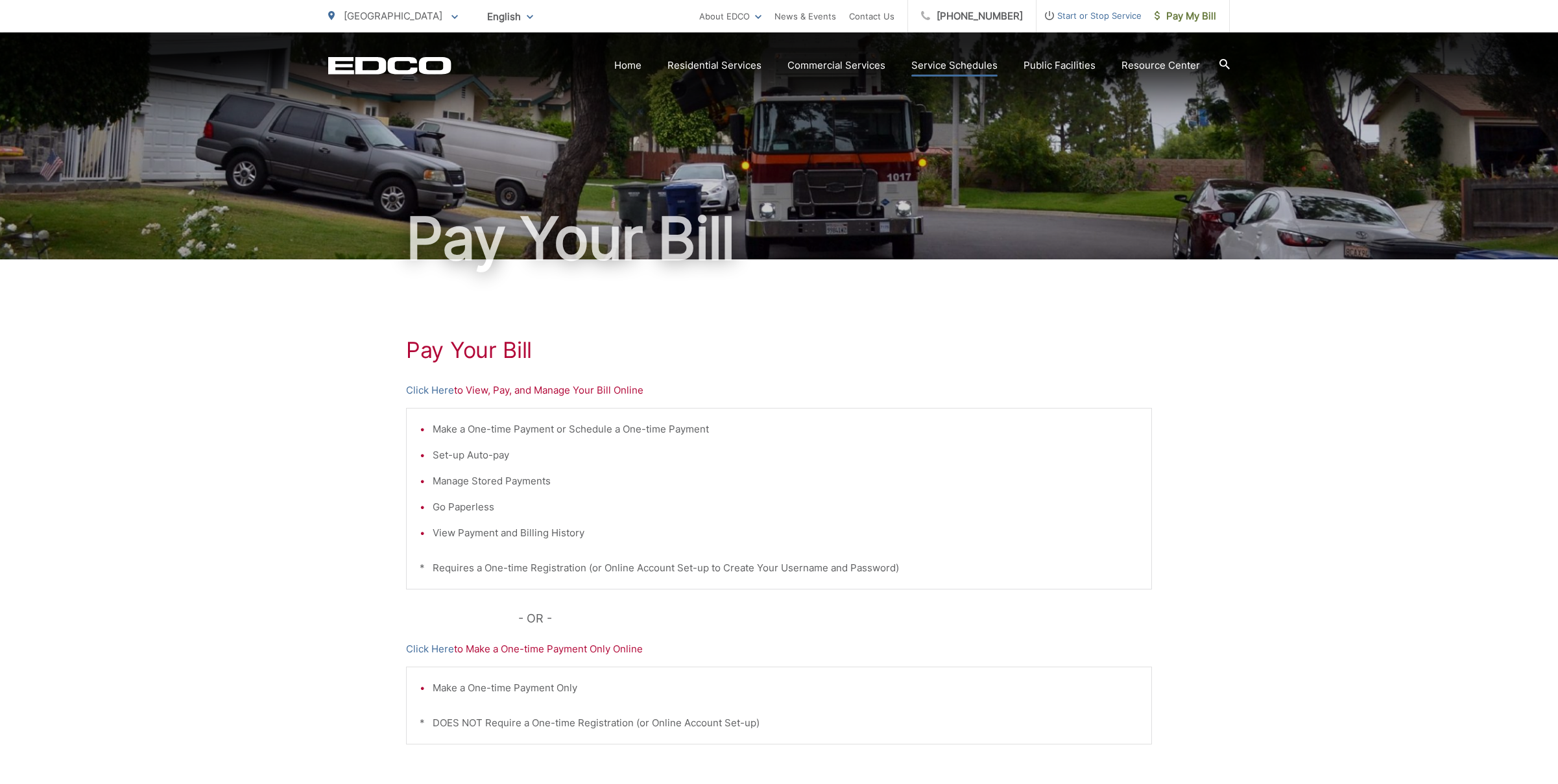
click at [959, 61] on link "Service Schedules" at bounding box center [954, 65] width 86 height 16
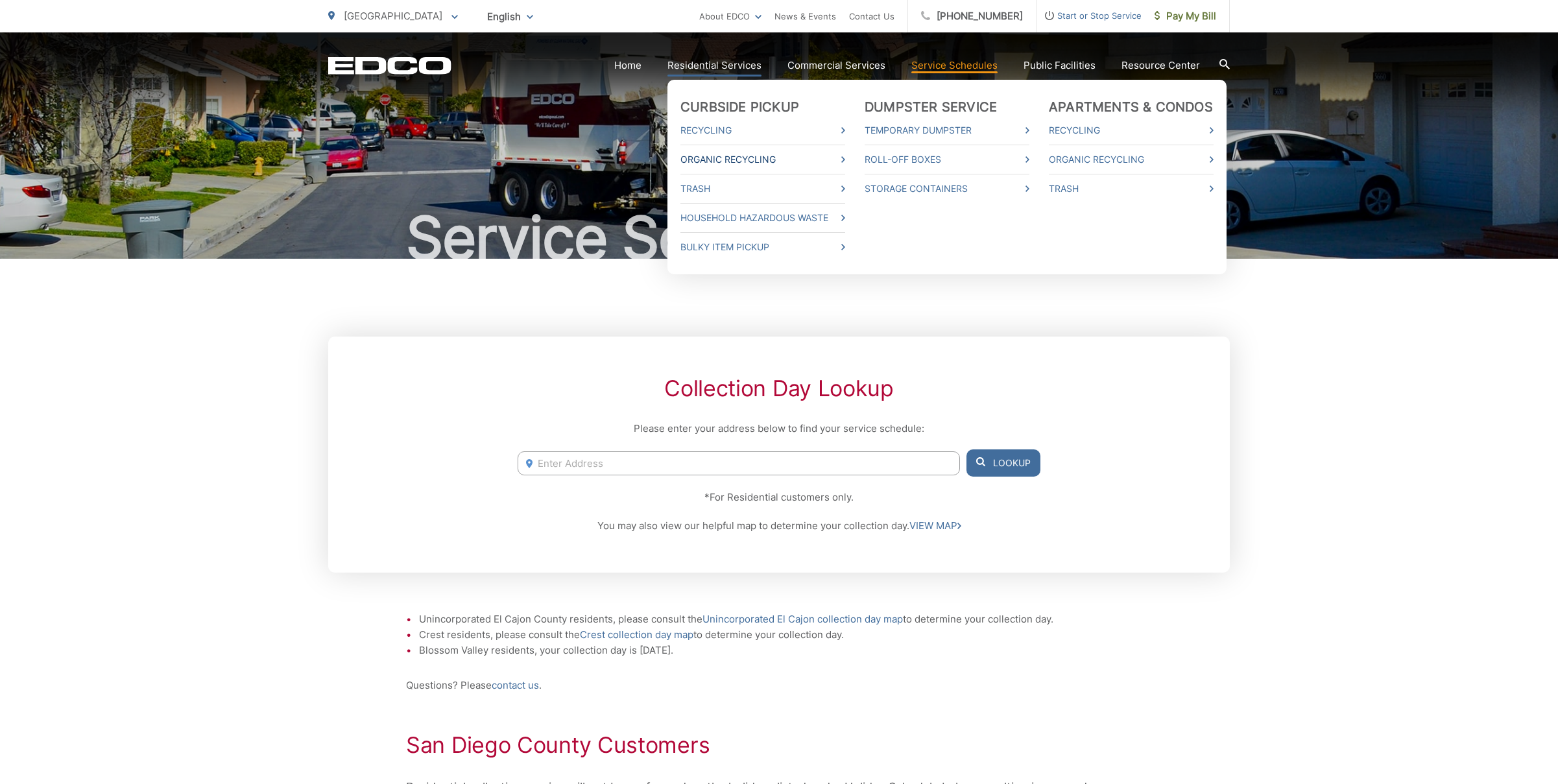
scroll to position [2, 0]
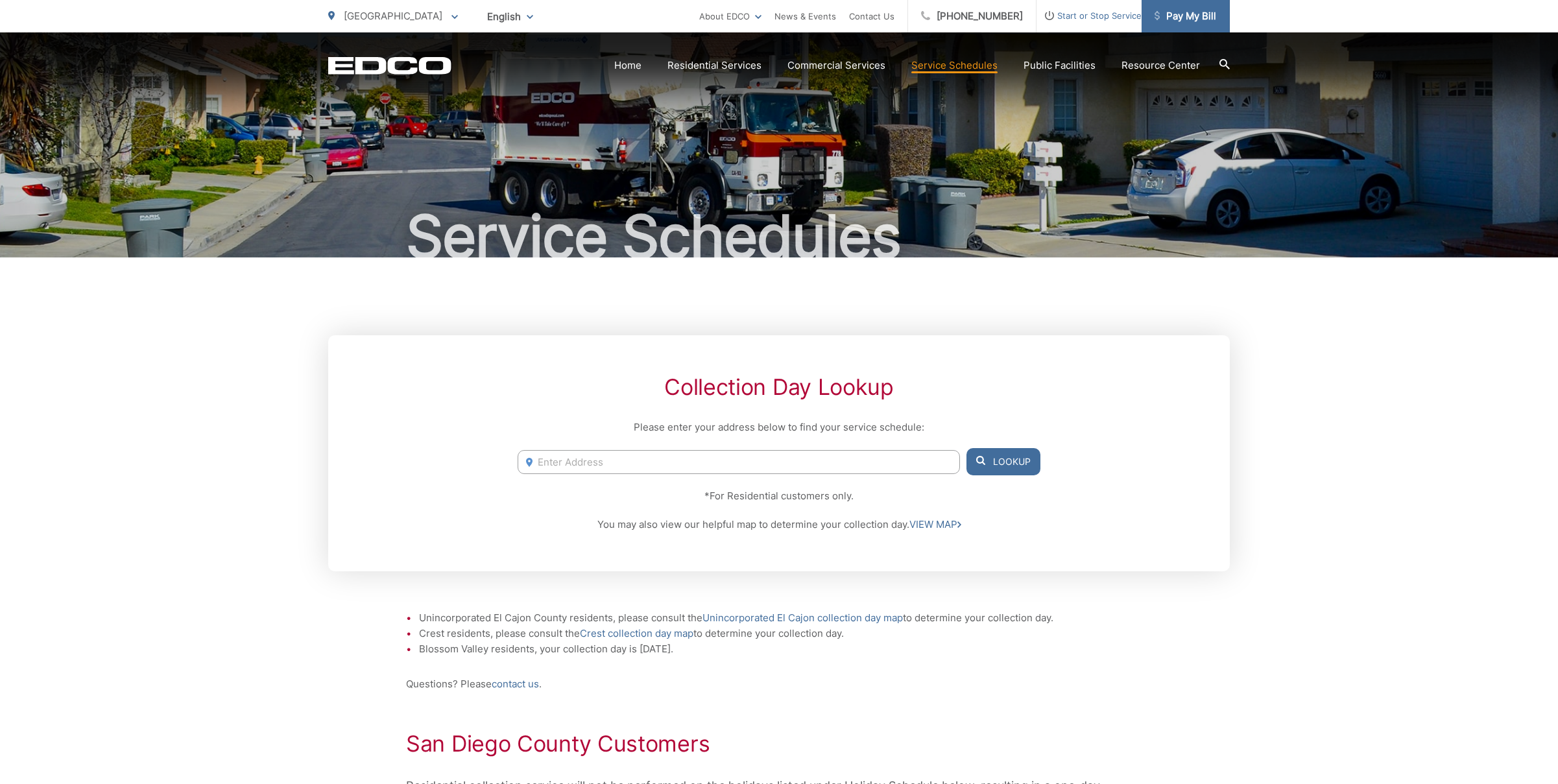
click at [1175, 16] on span "Pay My Bill" at bounding box center [1185, 16] width 61 height 16
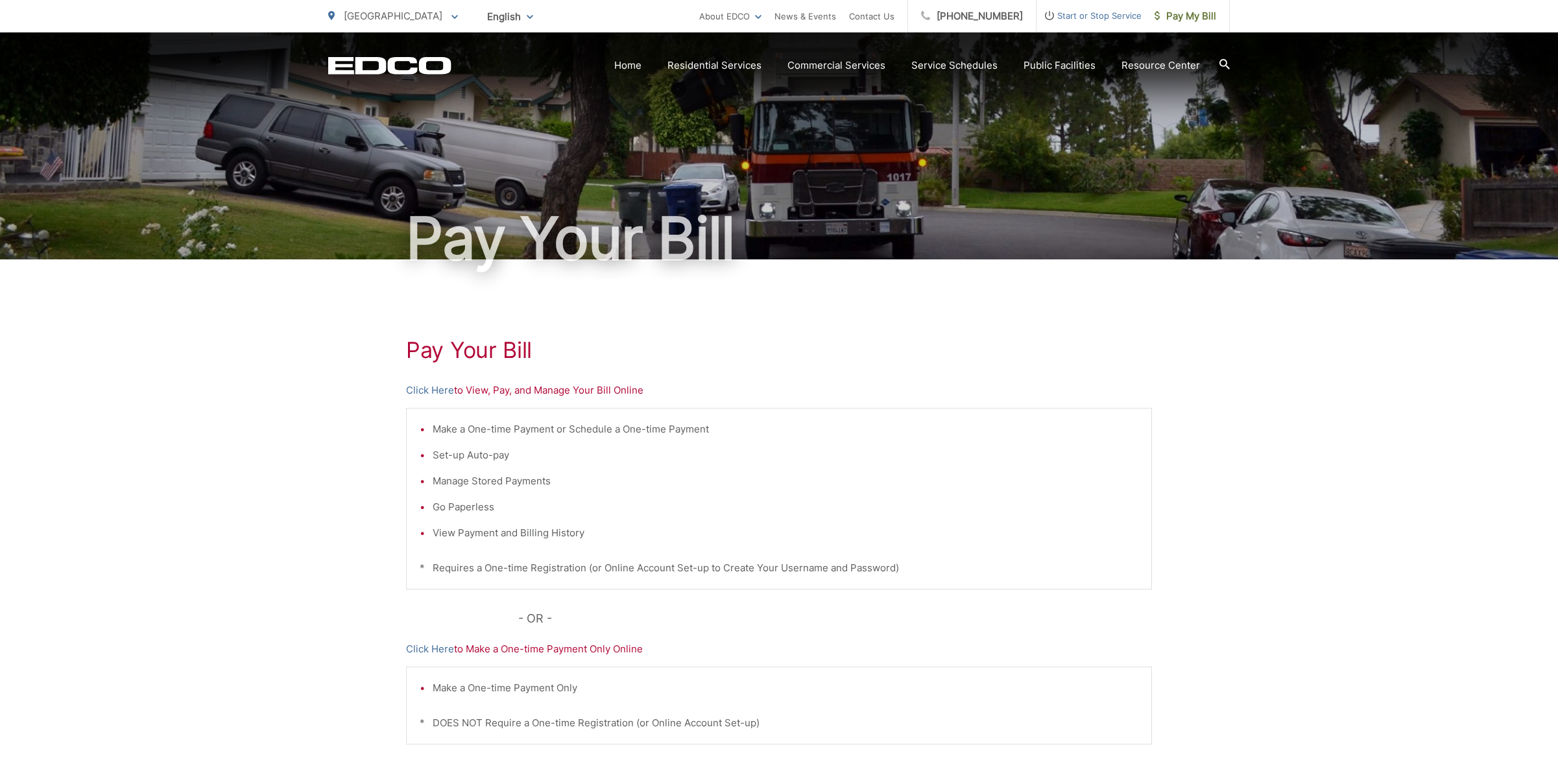
click at [1220, 62] on icon at bounding box center [1224, 64] width 10 height 10
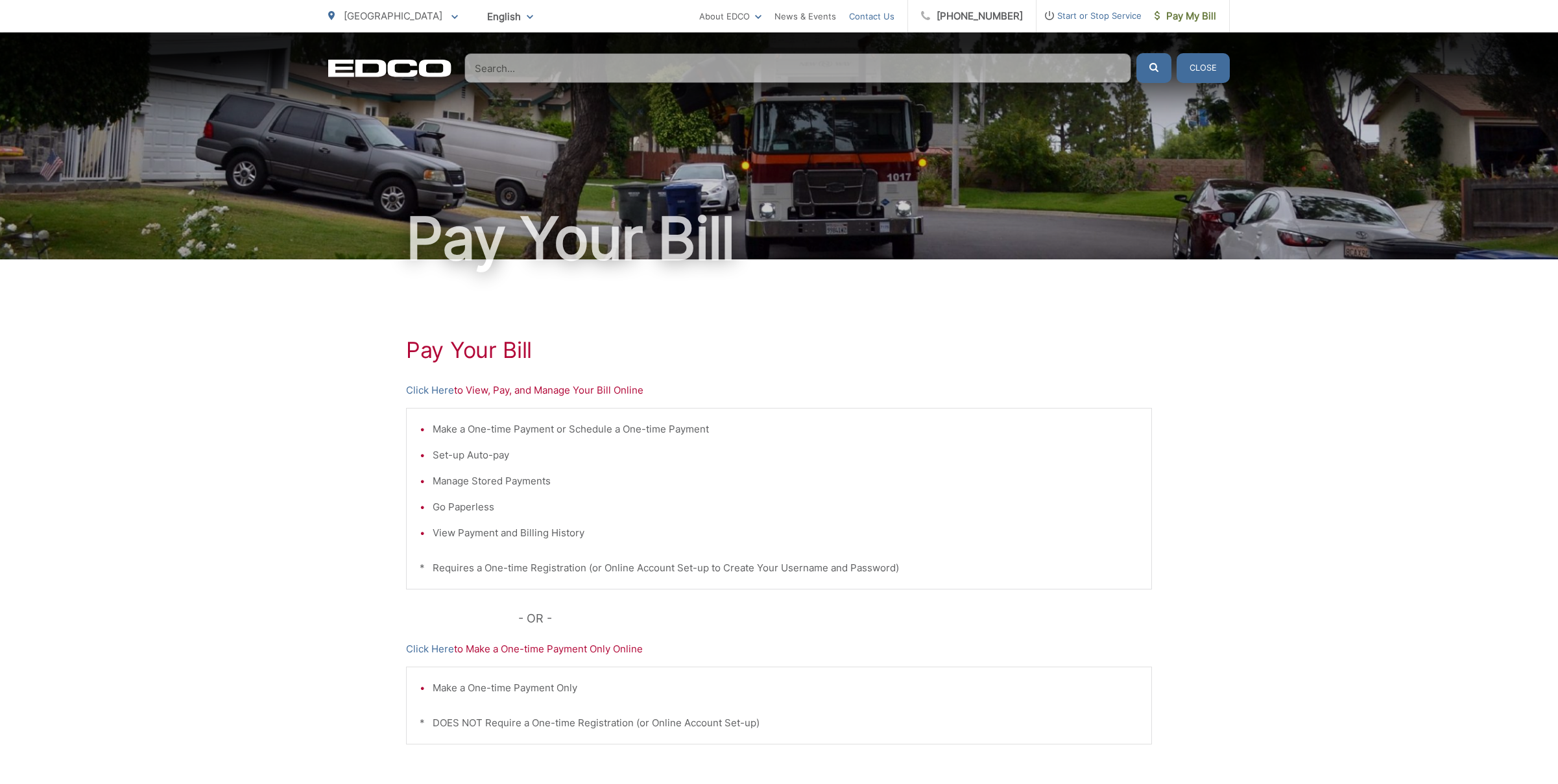
click at [894, 16] on link "Contact Us" at bounding box center [872, 16] width 45 height 16
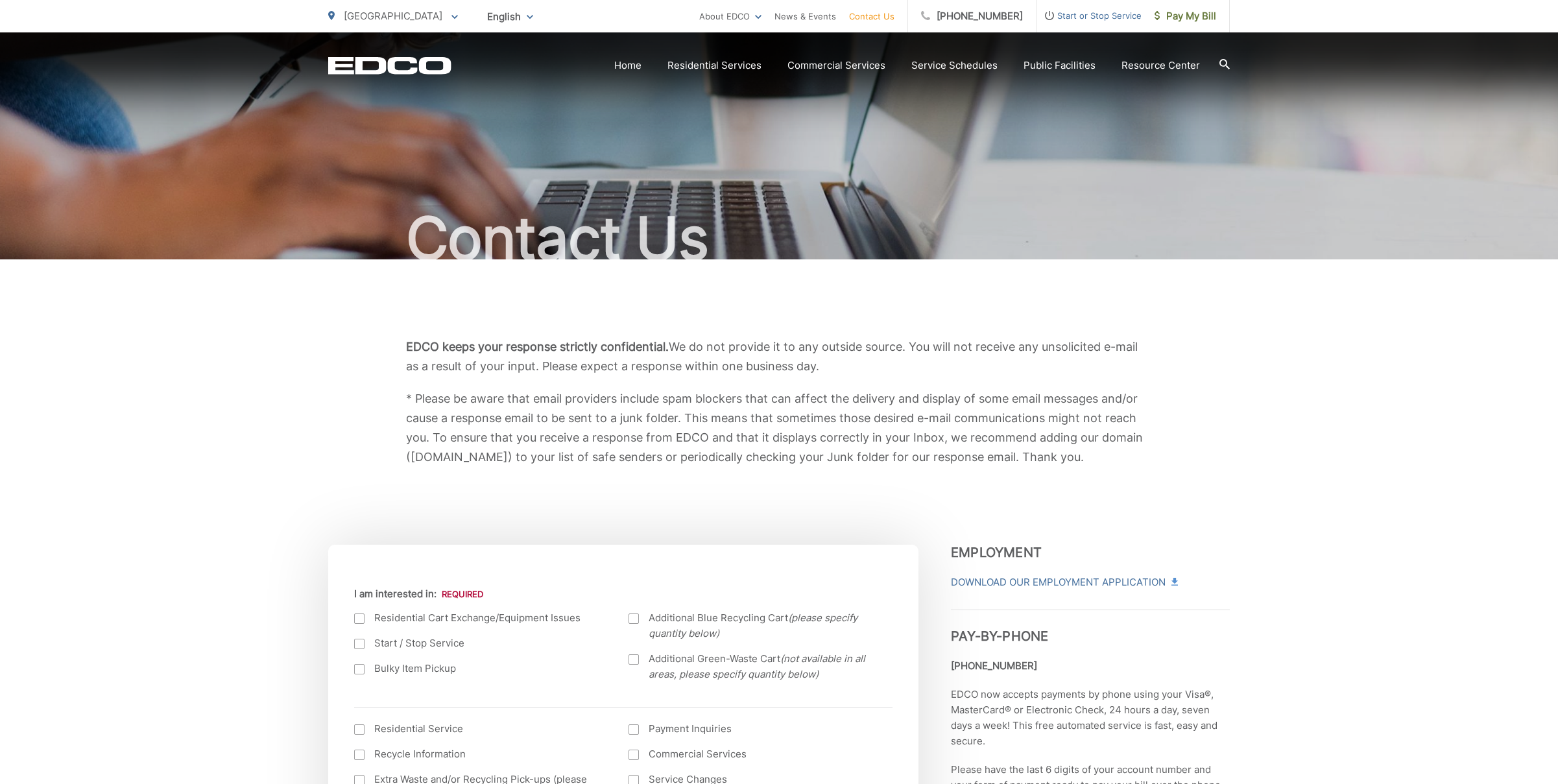
click at [1073, 14] on span "Start or Stop Service" at bounding box center [1088, 15] width 105 height 16
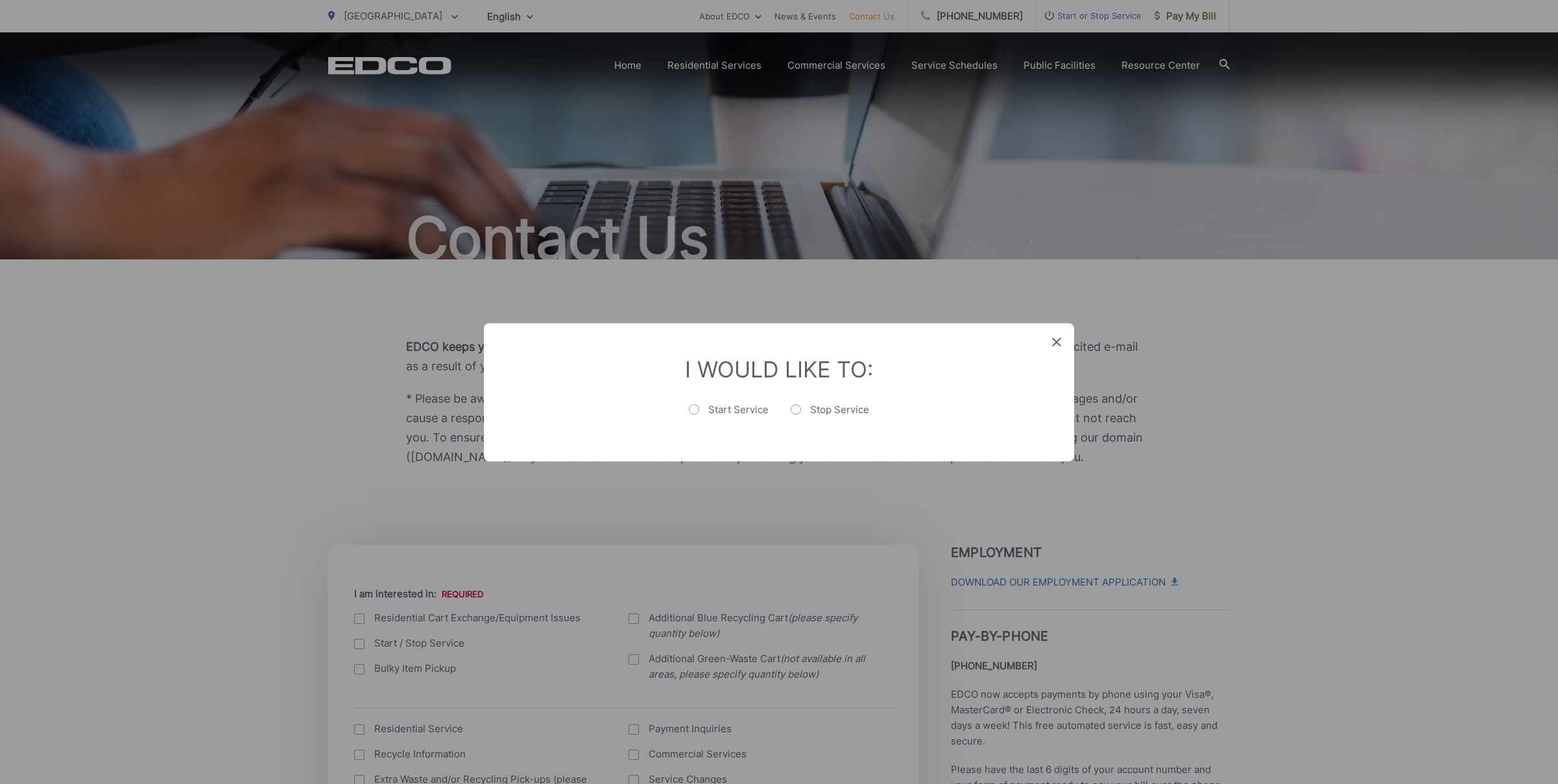
click at [1062, 338] on div "I Would Like To: Start Service Stop Service" at bounding box center [779, 392] width 590 height 138
click at [1055, 341] on icon at bounding box center [1056, 341] width 9 height 9
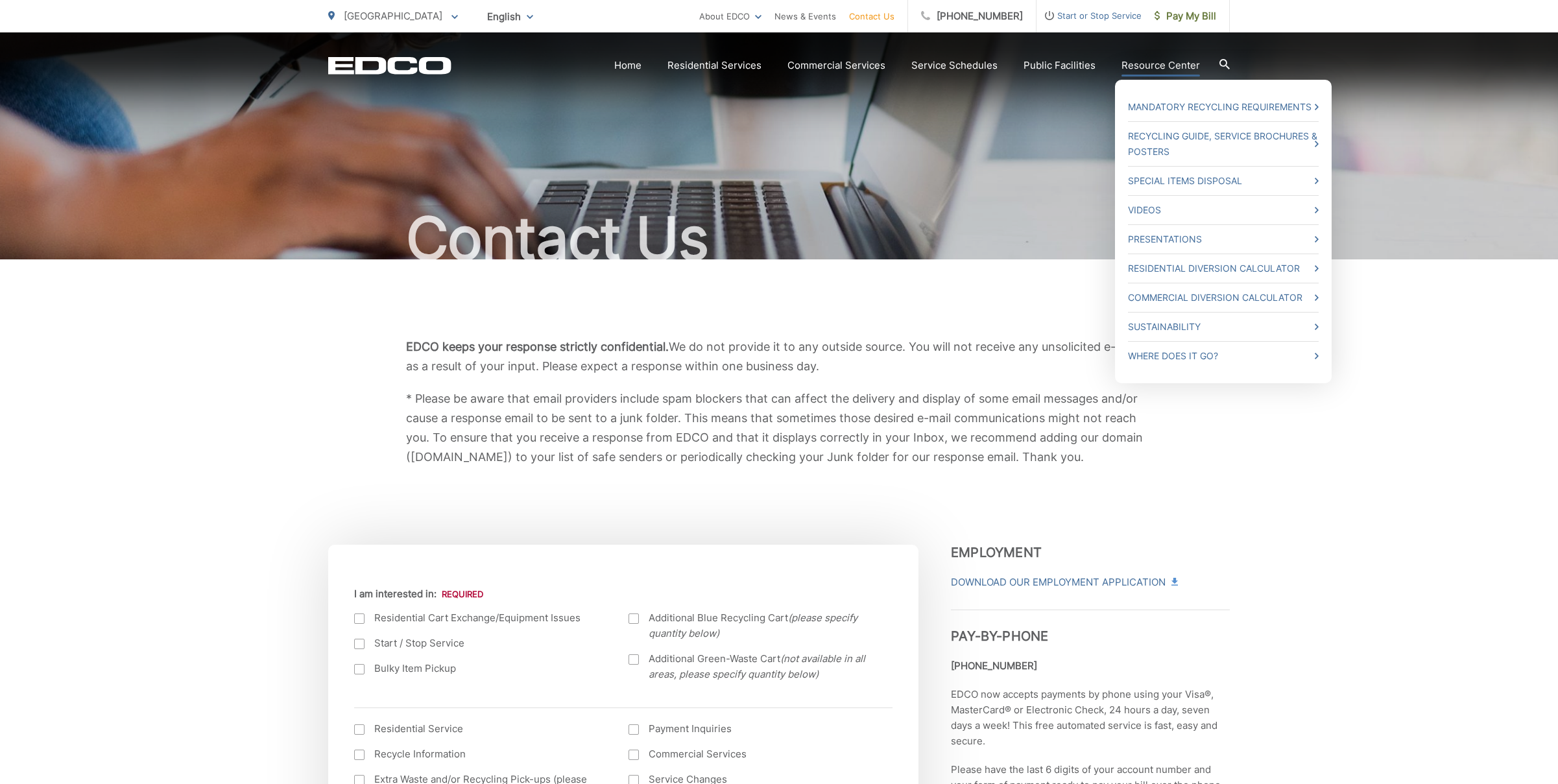
scroll to position [1, 0]
click at [1211, 178] on link "Special Items Disposal" at bounding box center [1223, 180] width 191 height 16
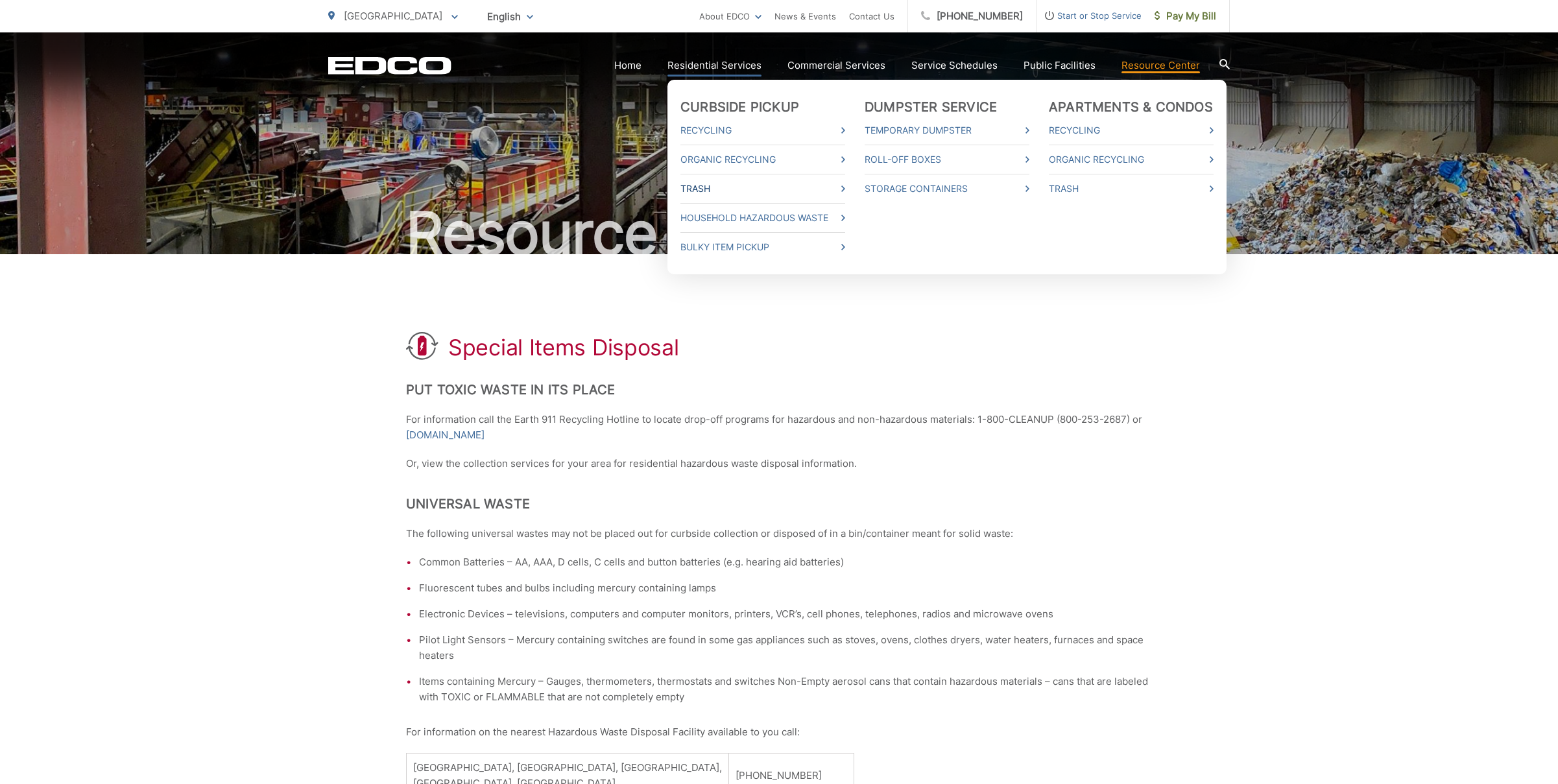
scroll to position [7, 0]
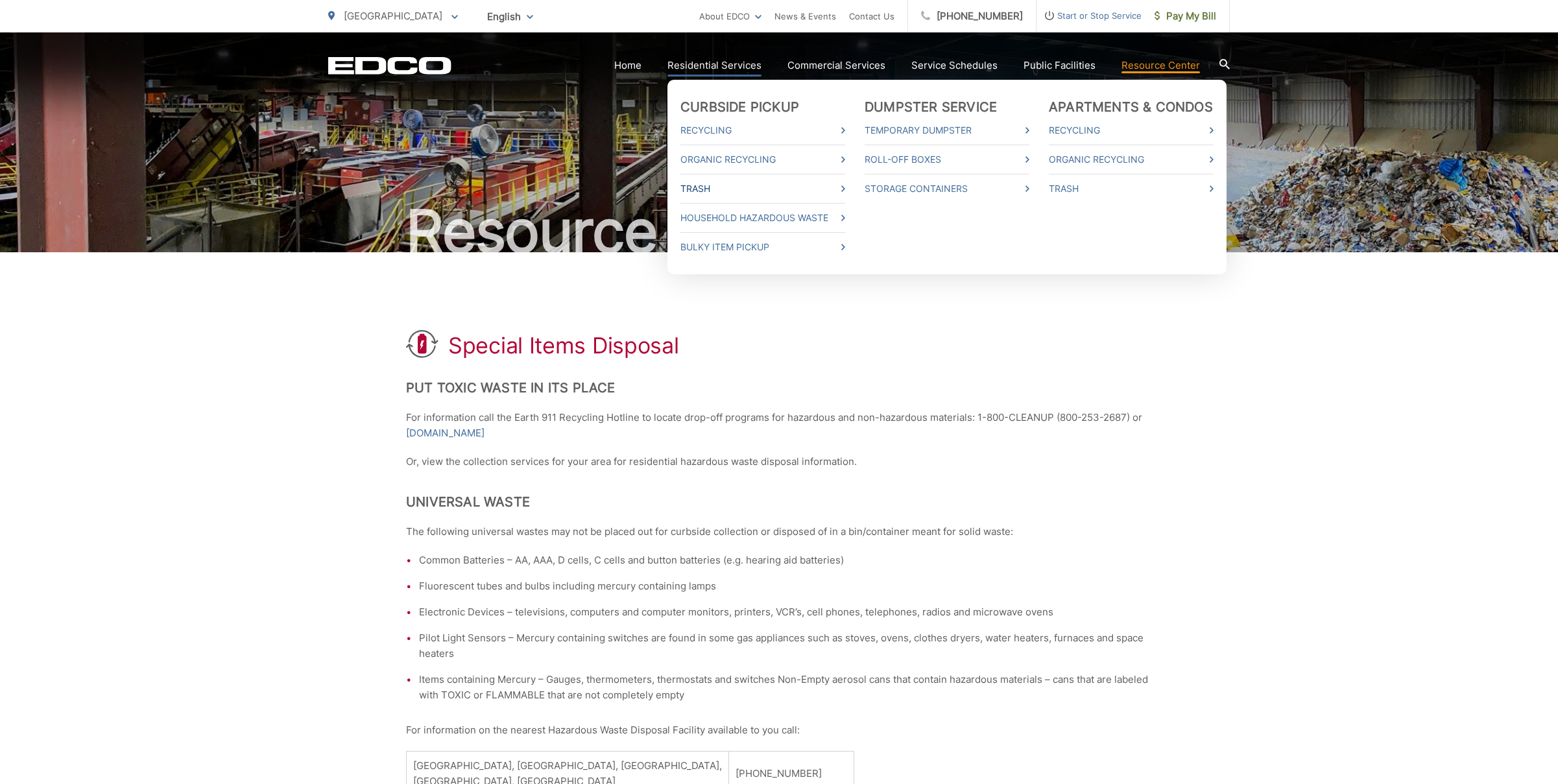
click at [710, 185] on link "Trash" at bounding box center [762, 189] width 165 height 16
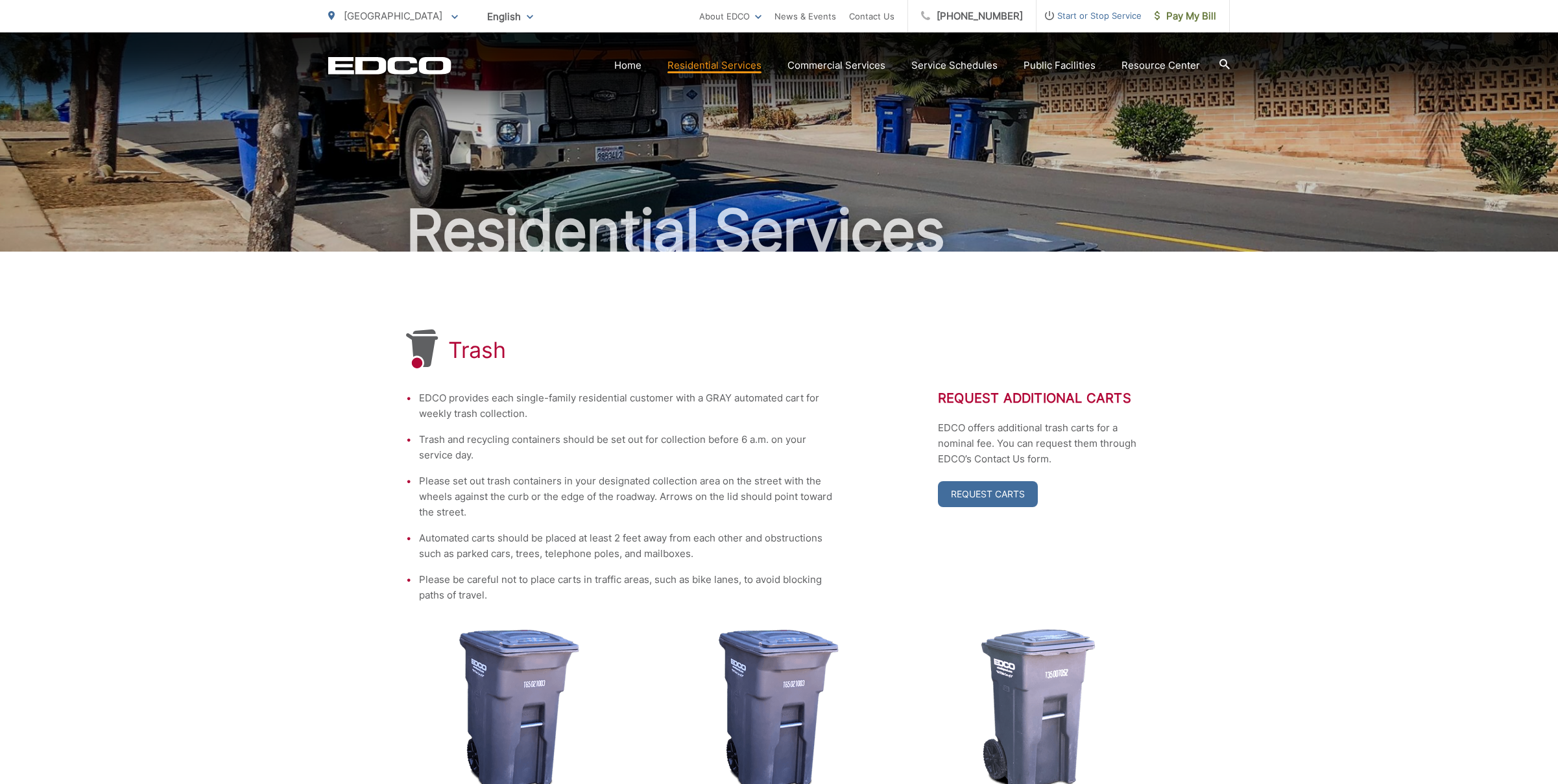
scroll to position [12, 0]
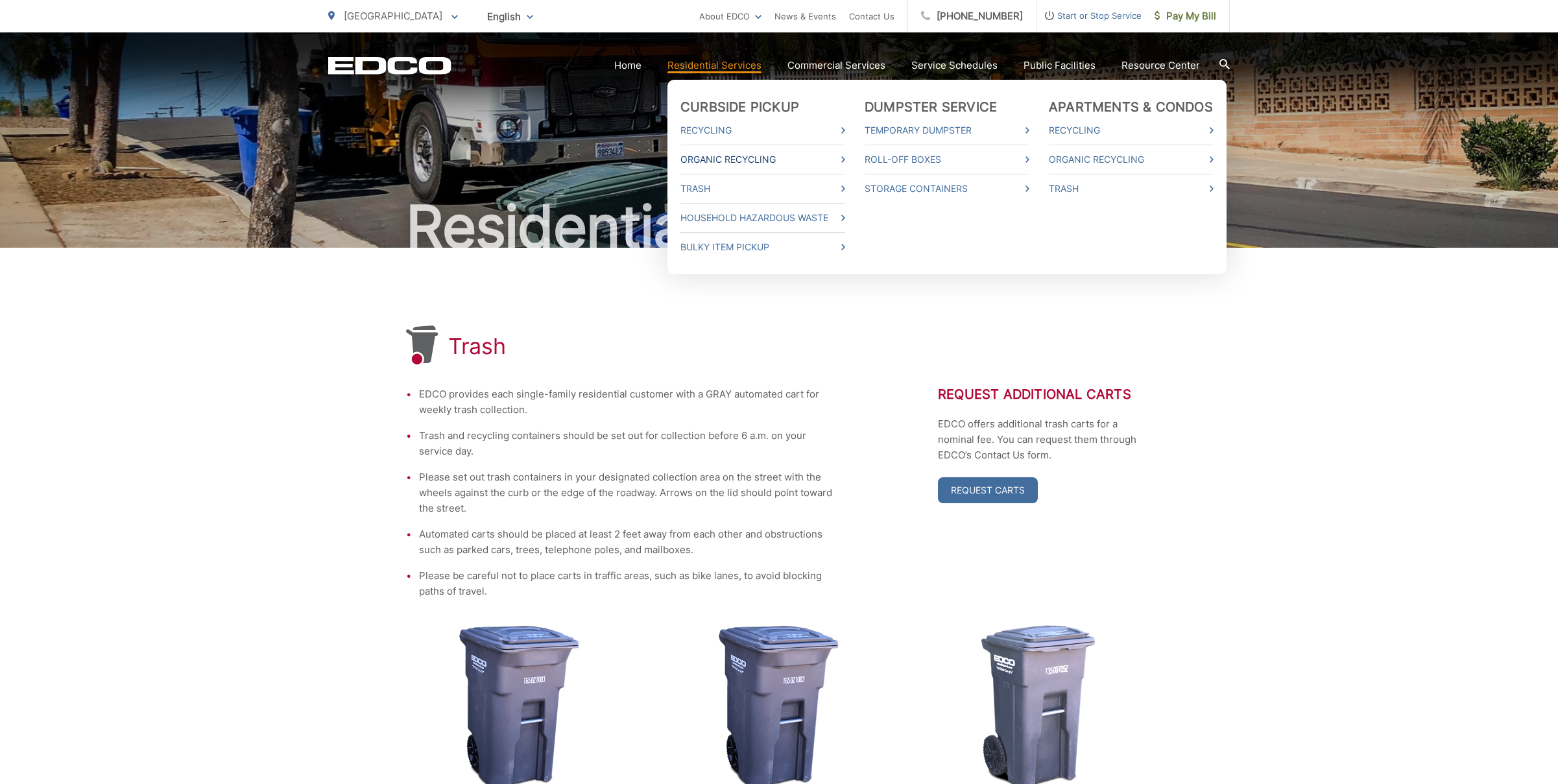
click at [733, 158] on link "Organic Recycling" at bounding box center [762, 159] width 165 height 16
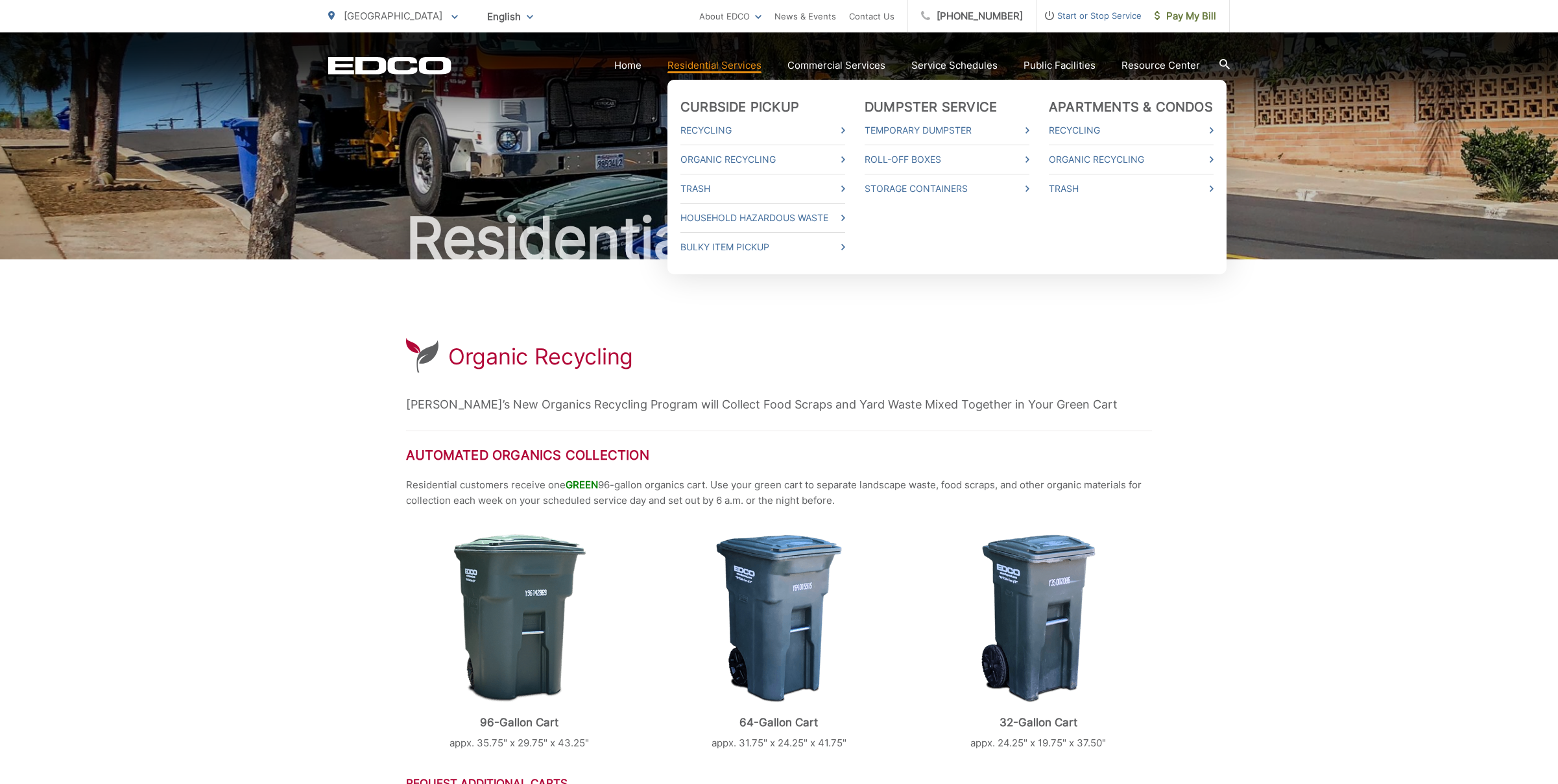
scroll to position [2, 0]
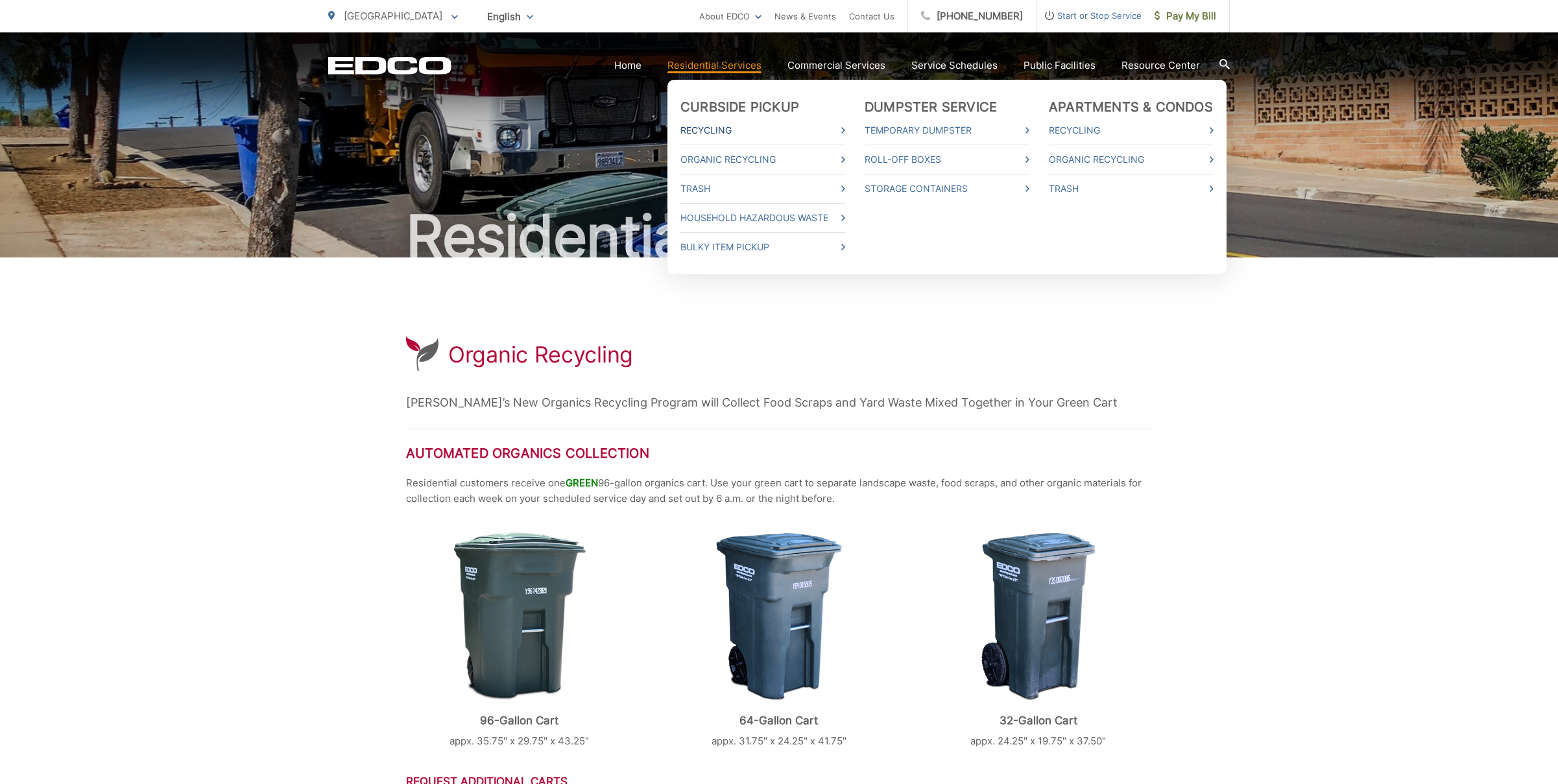
click at [728, 128] on link "Recycling" at bounding box center [762, 130] width 165 height 16
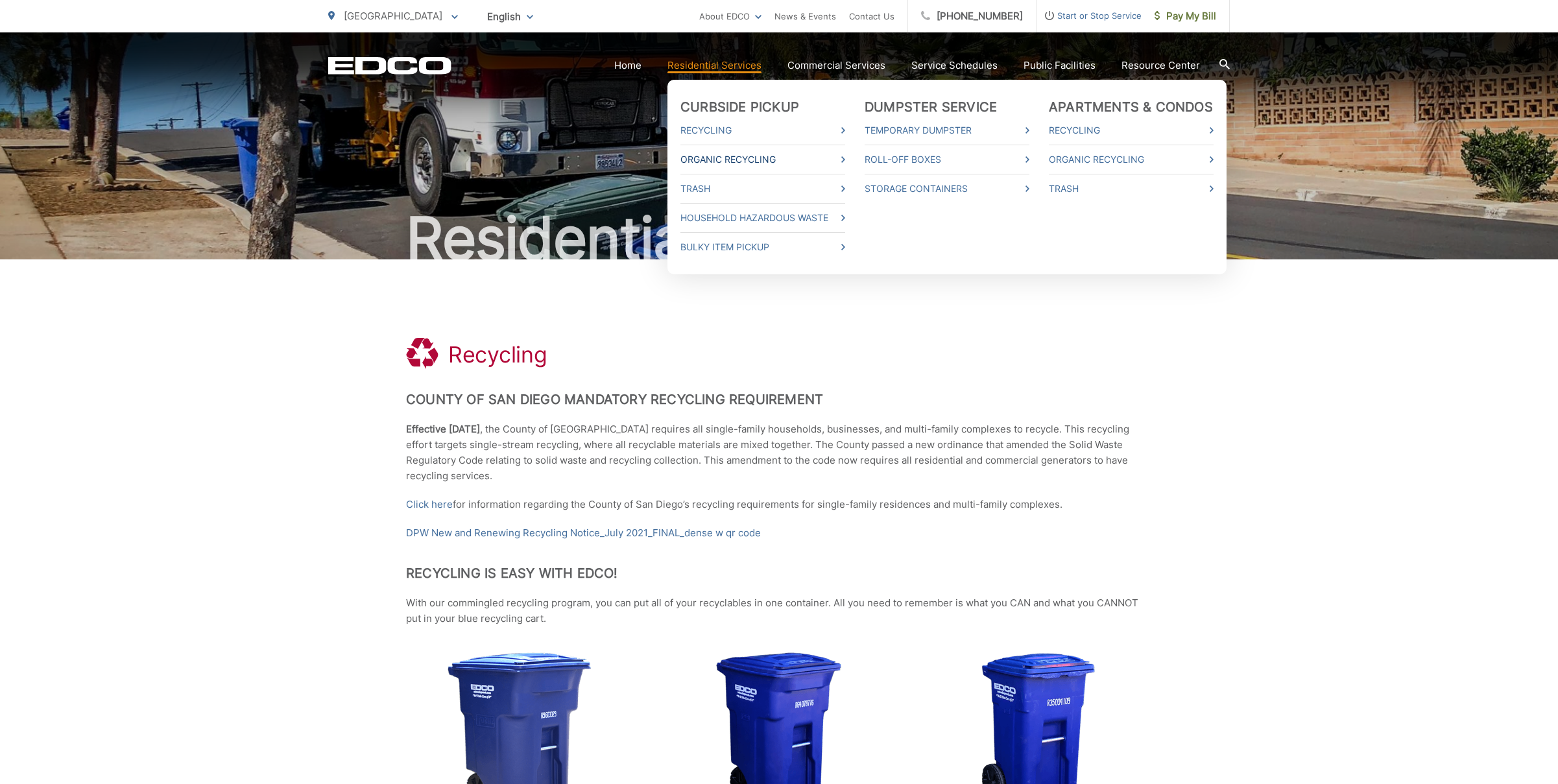
click at [753, 156] on link "Organic Recycling" at bounding box center [762, 159] width 165 height 16
